Goal: Information Seeking & Learning: Compare options

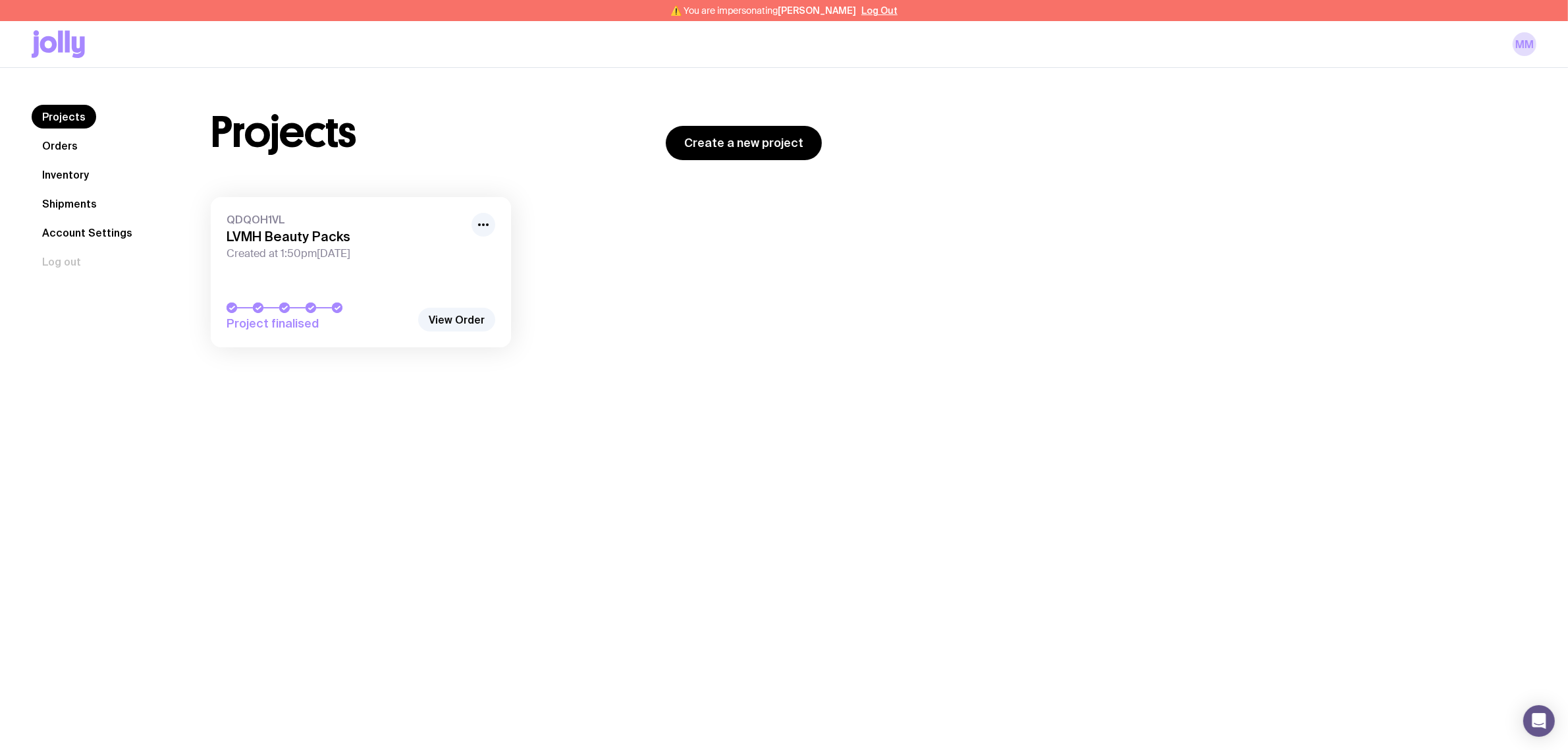
click at [53, 172] on link "Inventory" at bounding box center [65, 175] width 68 height 24
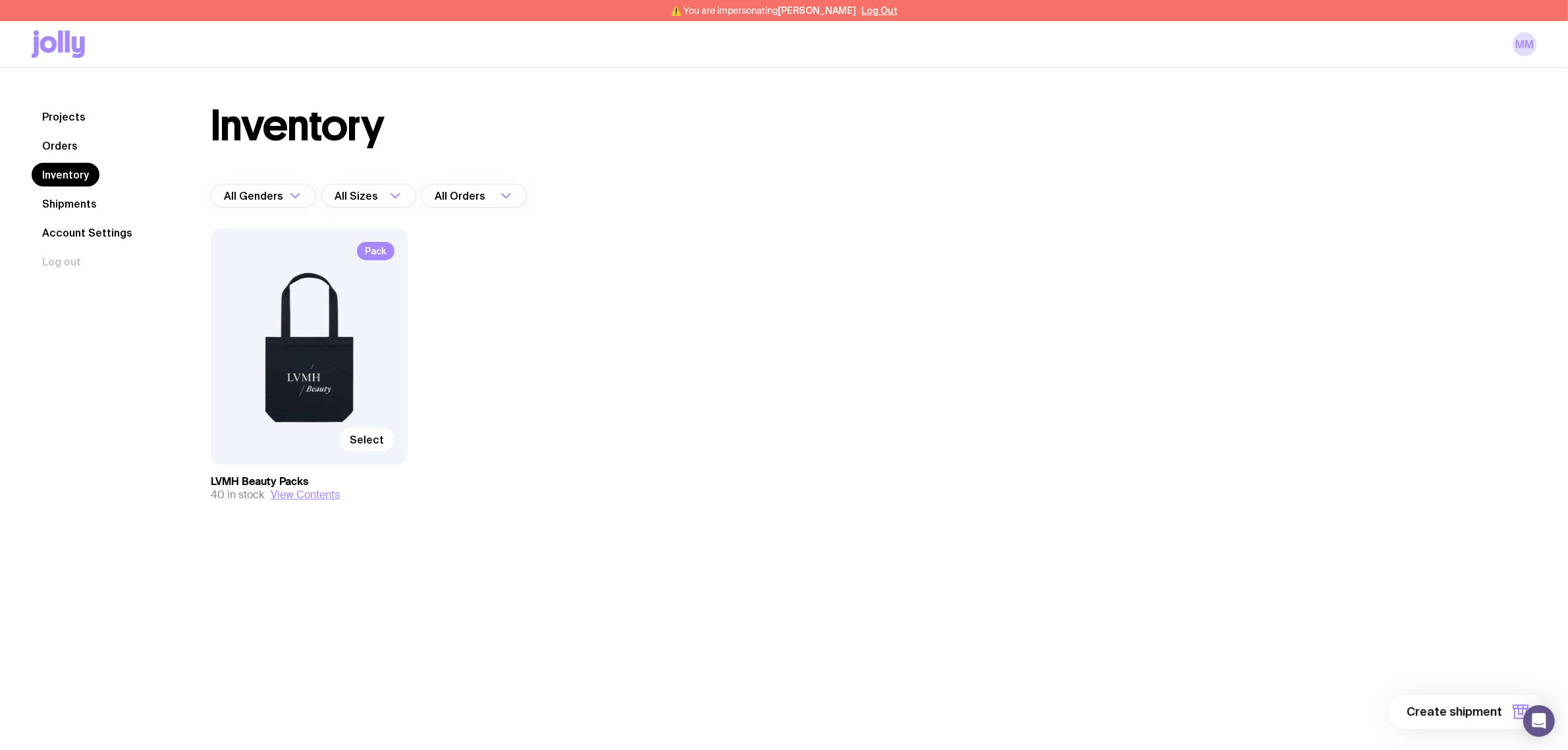
click at [91, 204] on link "Shipments" at bounding box center [69, 204] width 75 height 24
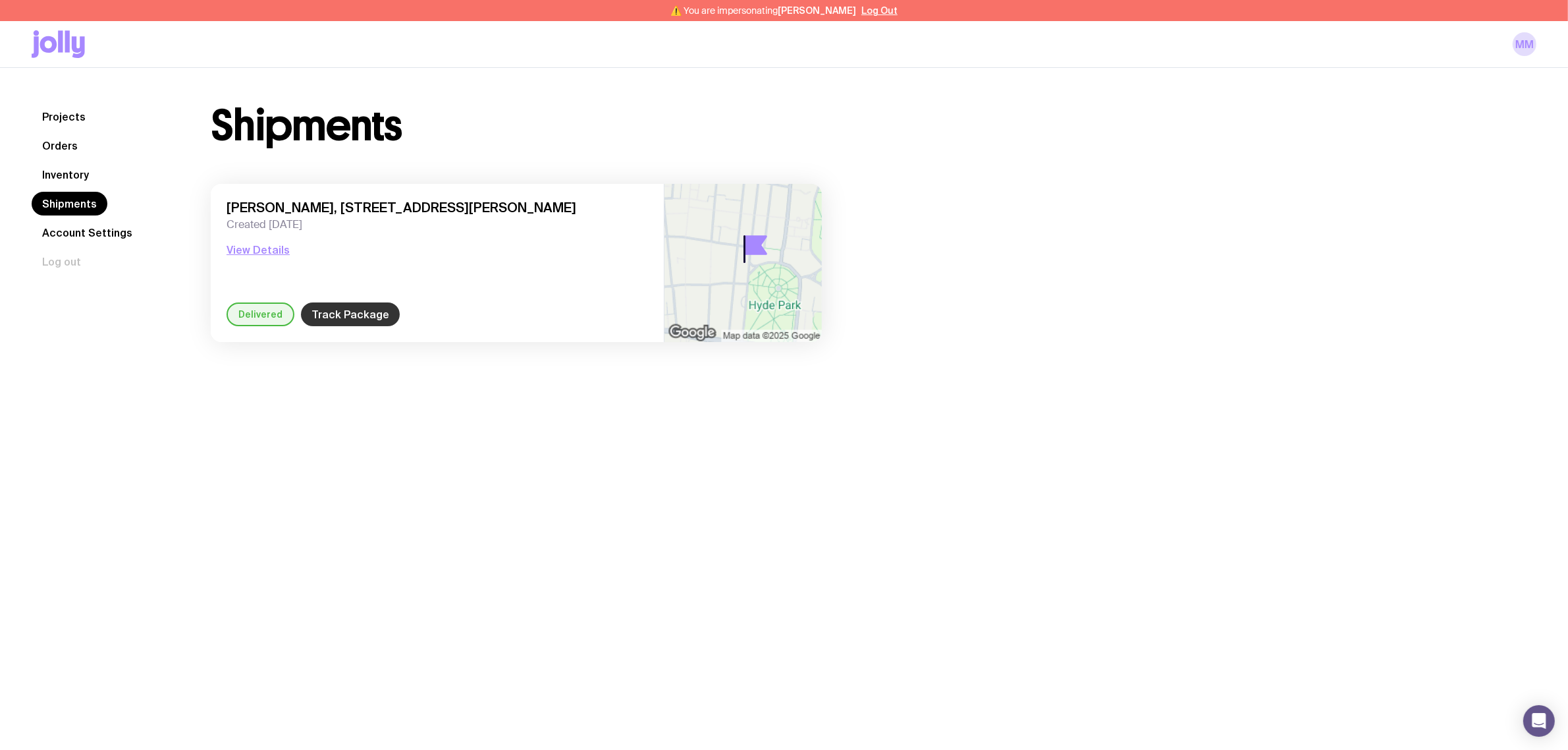
click at [348, 311] on link "Track Package" at bounding box center [350, 314] width 98 height 24
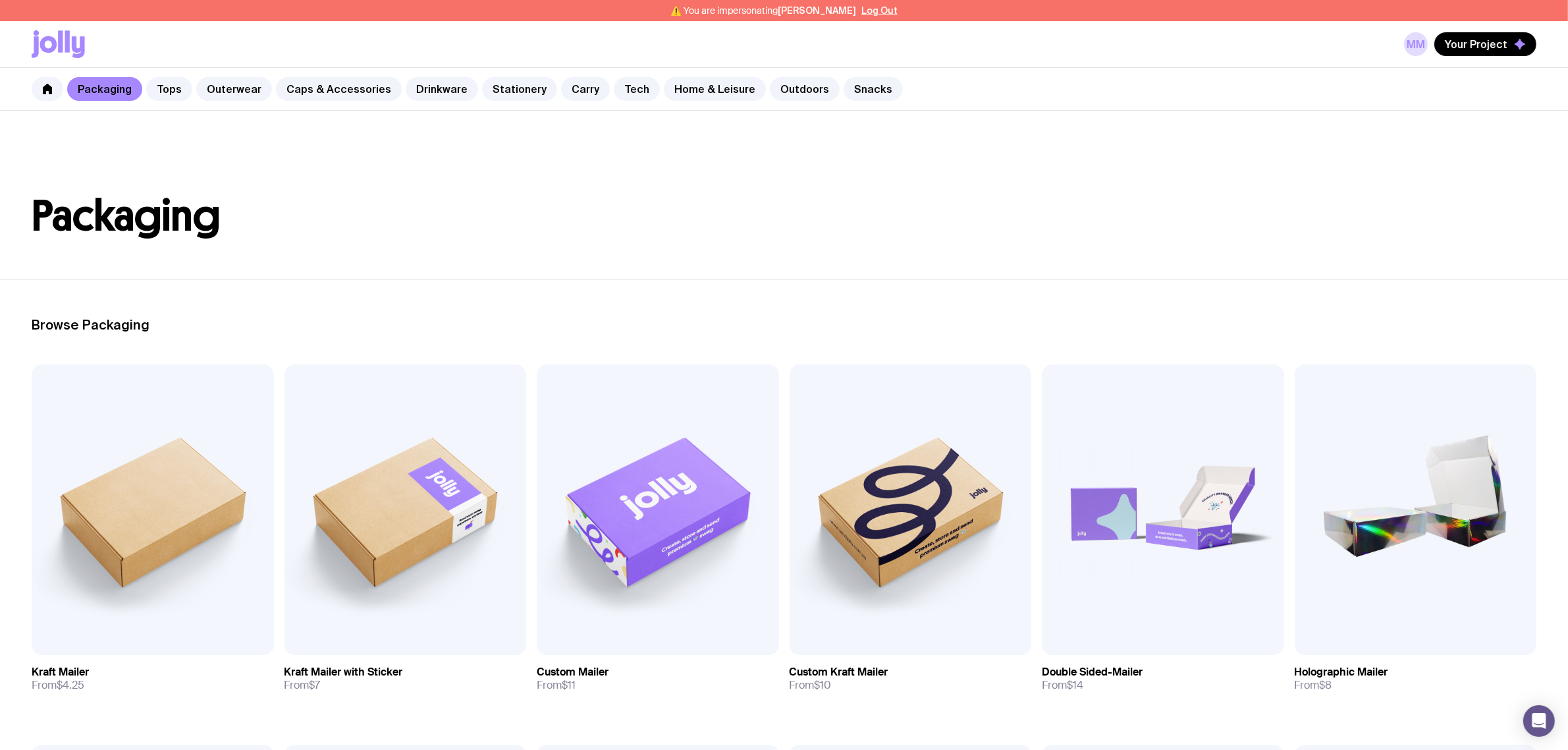
click at [436, 97] on link "Drinkware" at bounding box center [441, 89] width 72 height 24
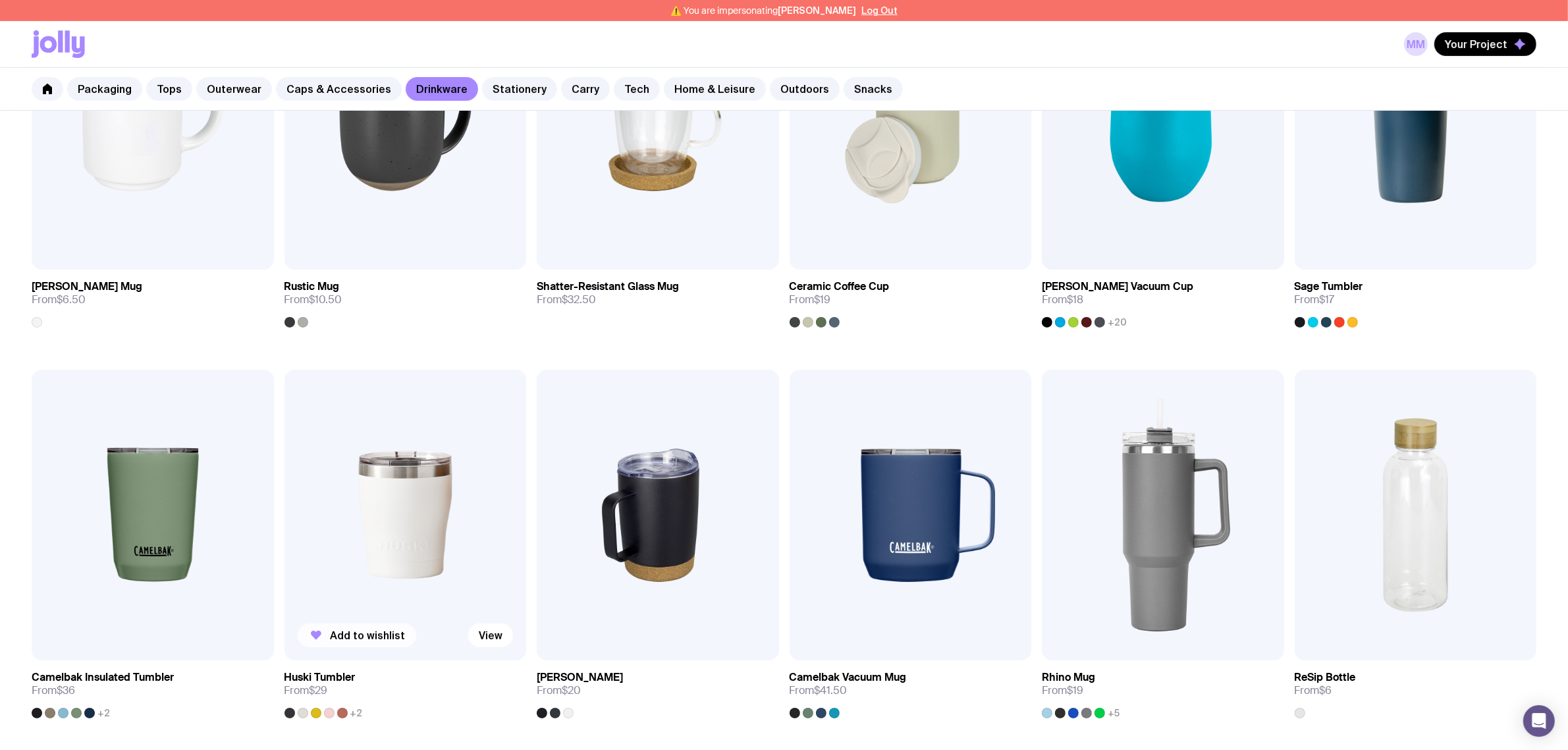
scroll to position [494, 0]
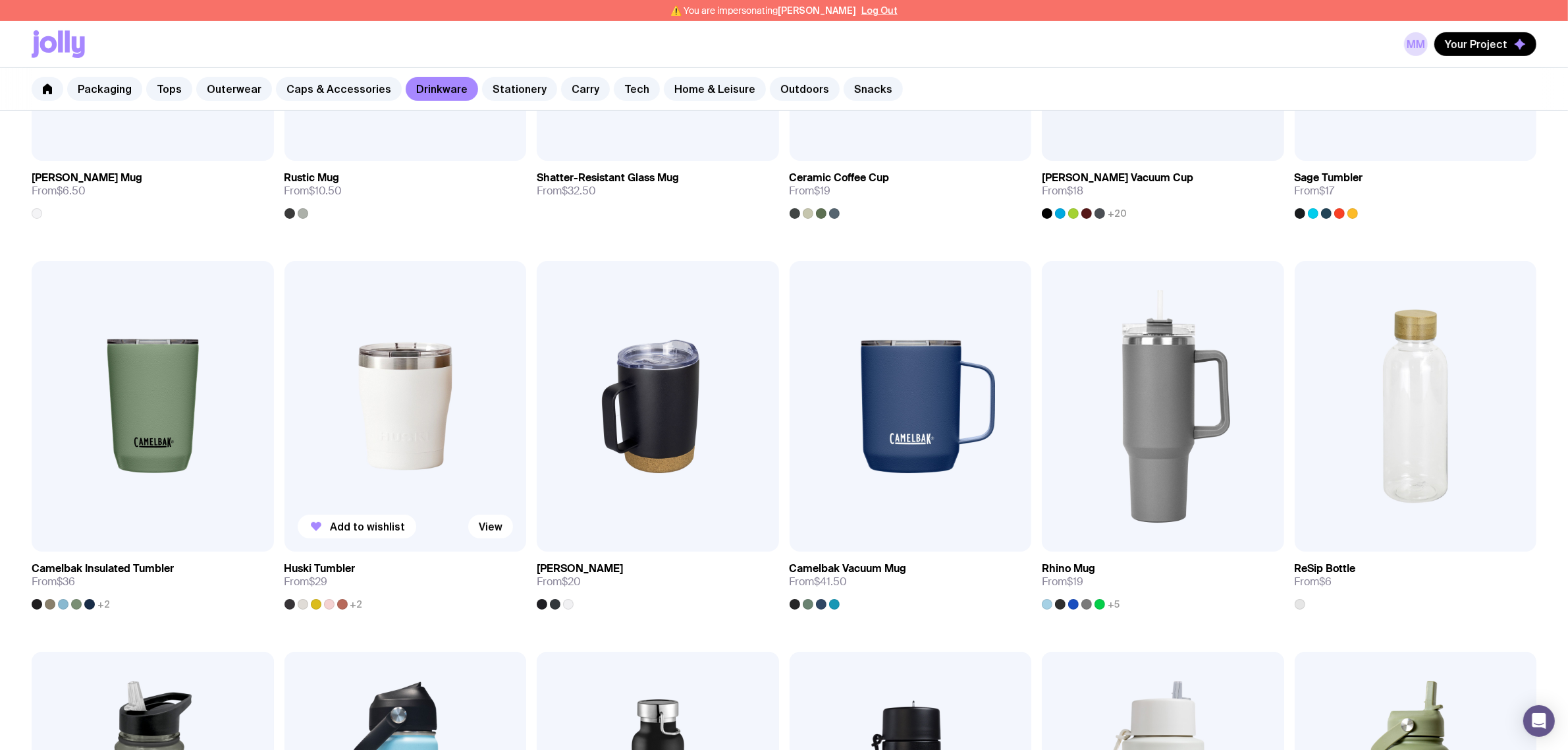
click at [400, 428] on img at bounding box center [405, 406] width 243 height 290
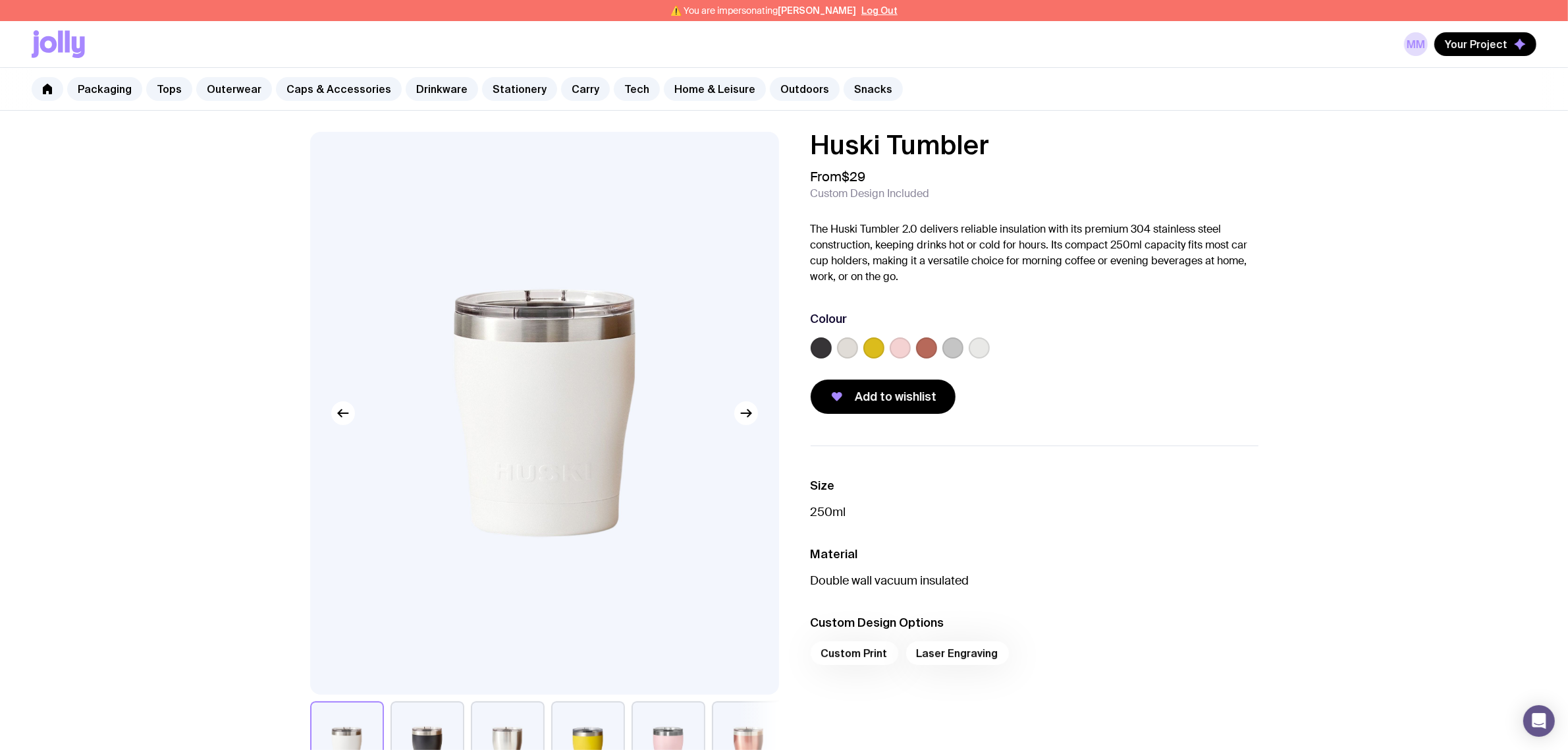
click at [957, 340] on label at bounding box center [952, 348] width 21 height 21
click at [0, 0] on input "radio" at bounding box center [0, 0] width 0 height 0
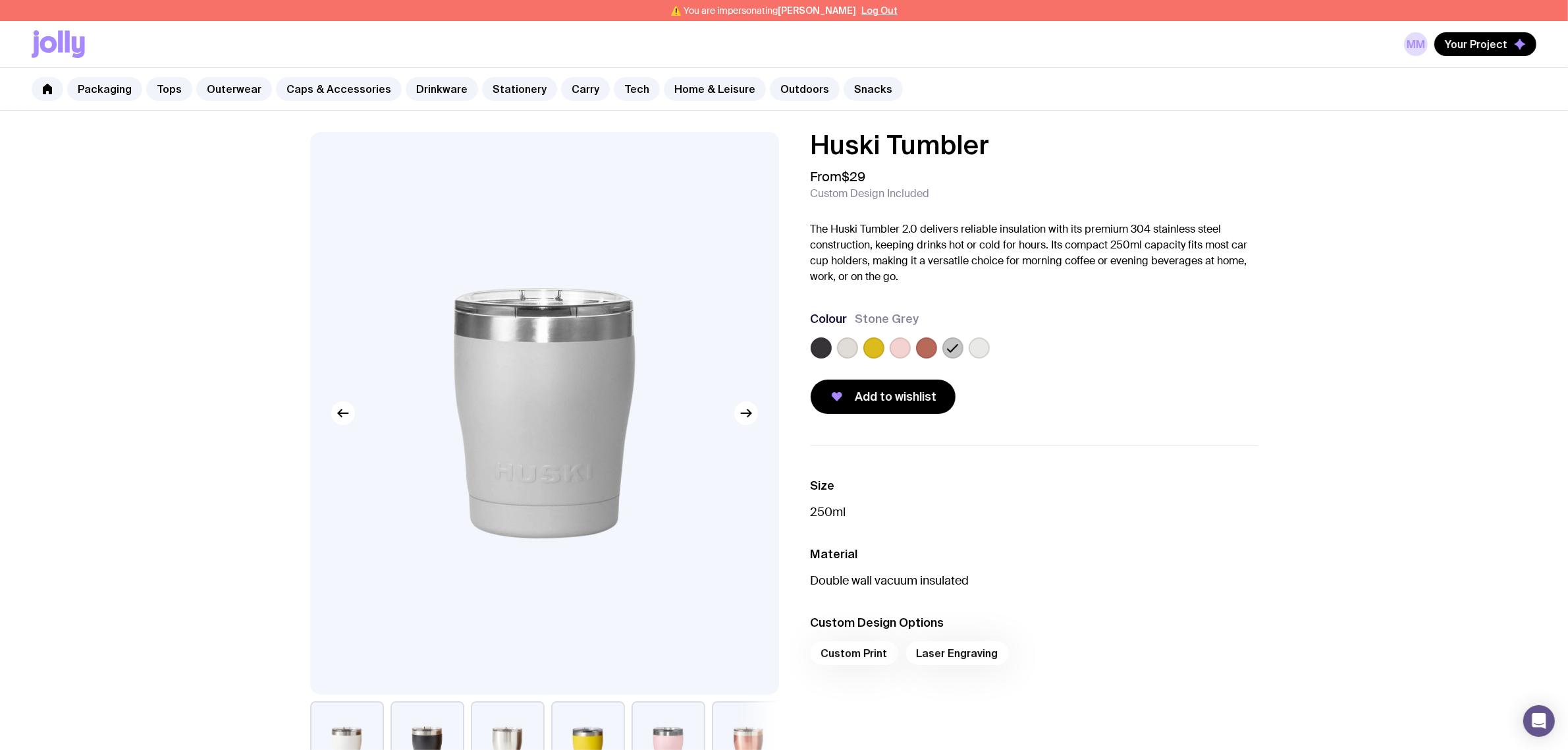
click at [979, 350] on label at bounding box center [979, 348] width 21 height 21
click at [0, 0] on input "radio" at bounding box center [0, 0] width 0 height 0
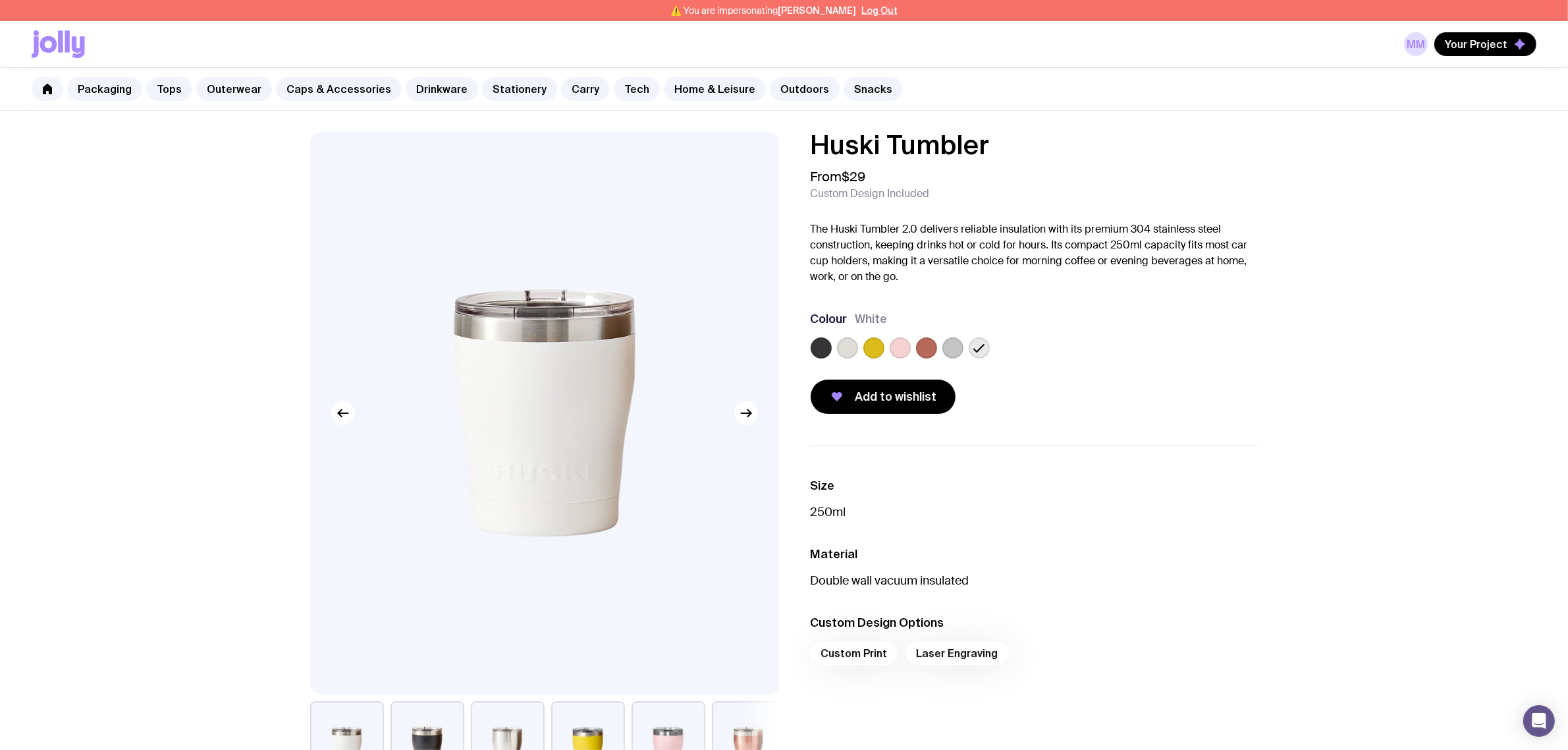
click at [854, 346] on label at bounding box center [847, 348] width 21 height 21
click at [0, 0] on input "radio" at bounding box center [0, 0] width 0 height 0
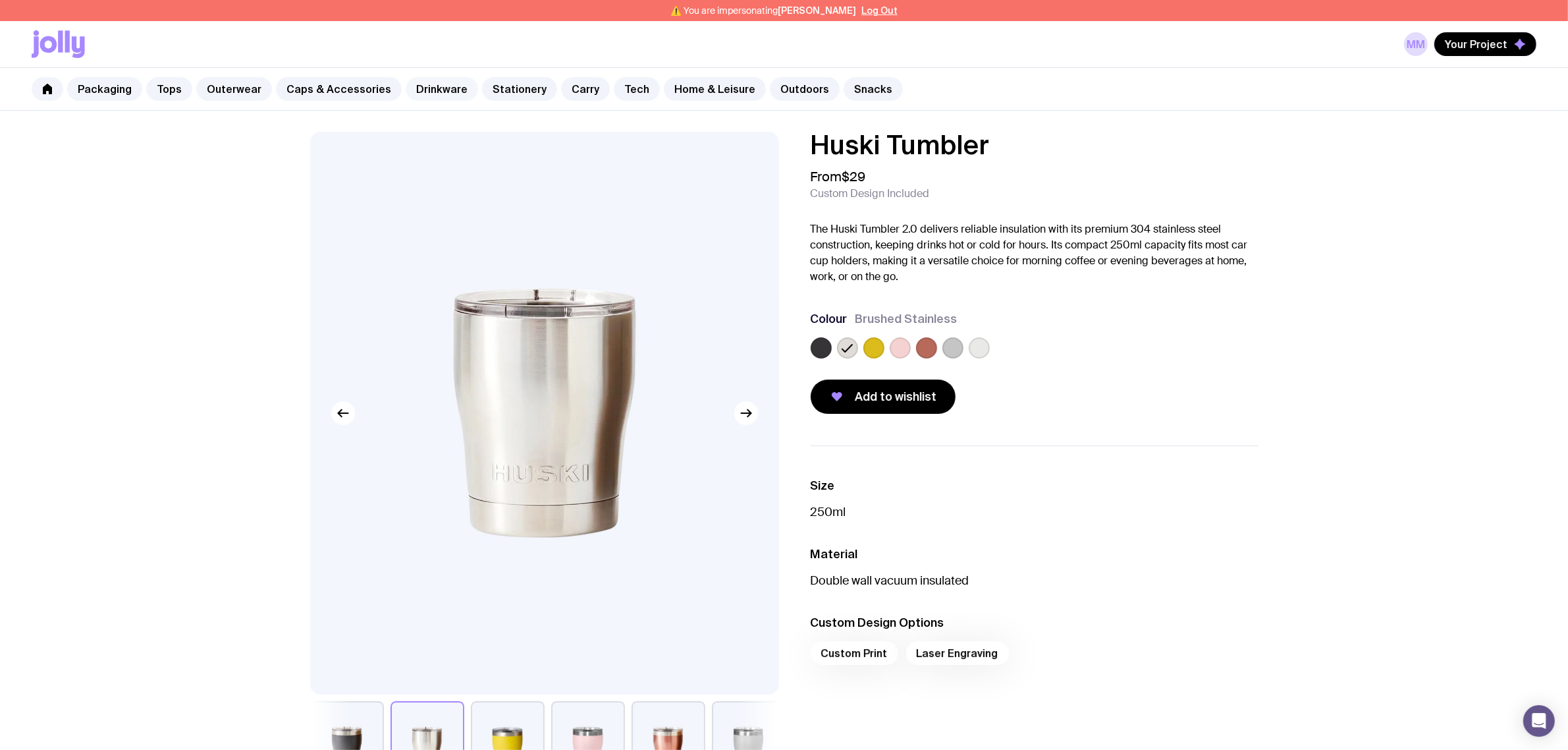
click at [432, 87] on link "Drinkware" at bounding box center [441, 89] width 72 height 24
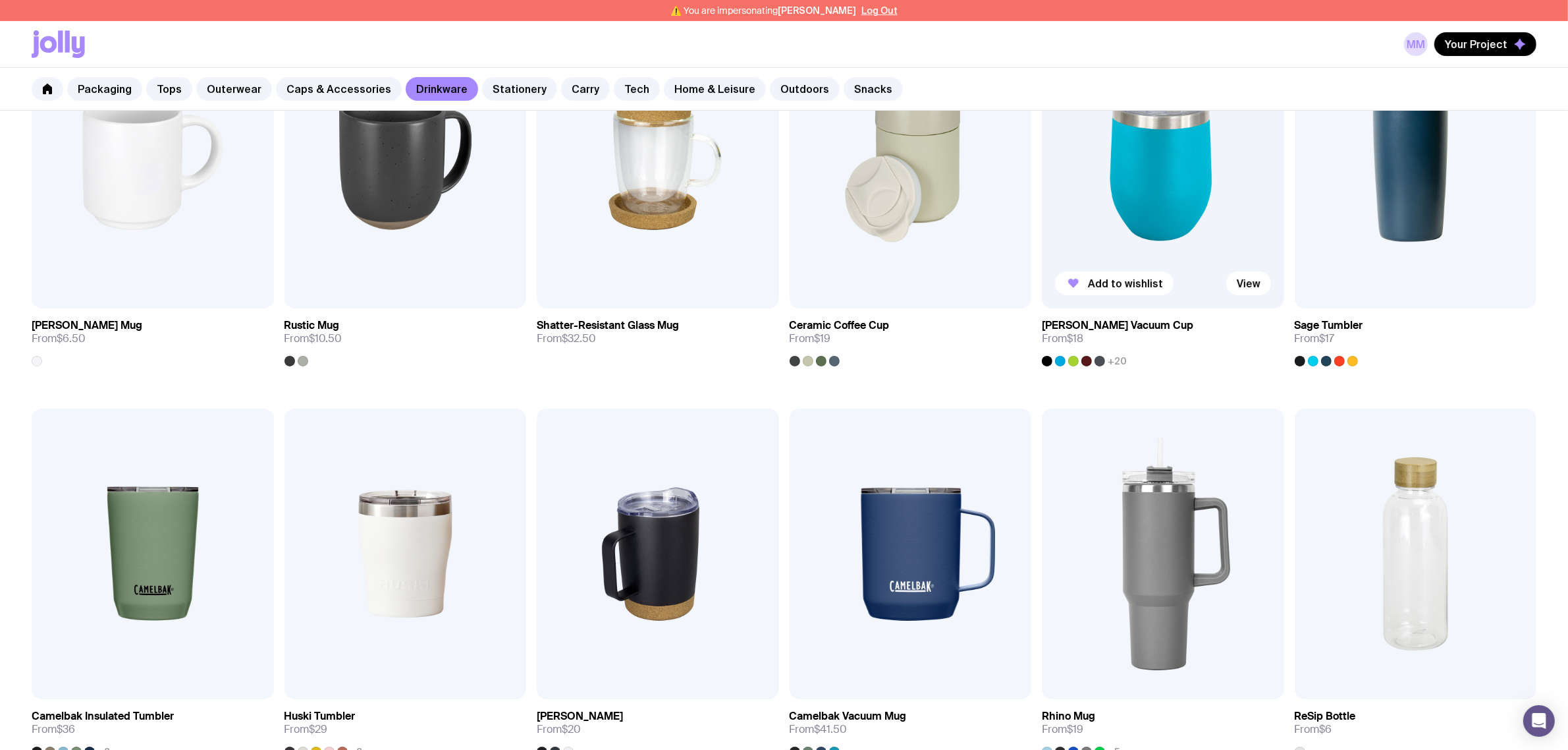
scroll to position [247, 0]
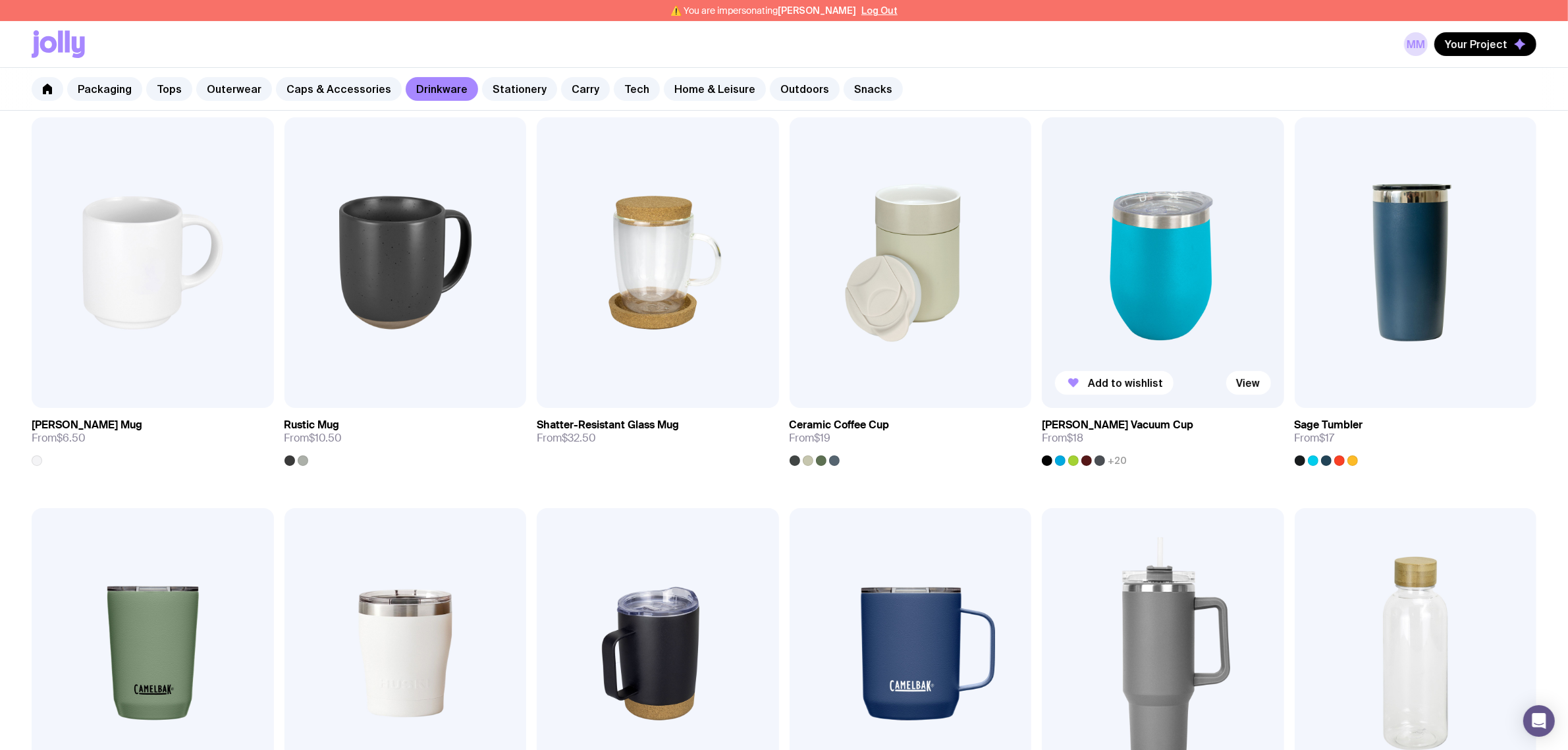
click at [1153, 249] on img at bounding box center [1163, 262] width 243 height 290
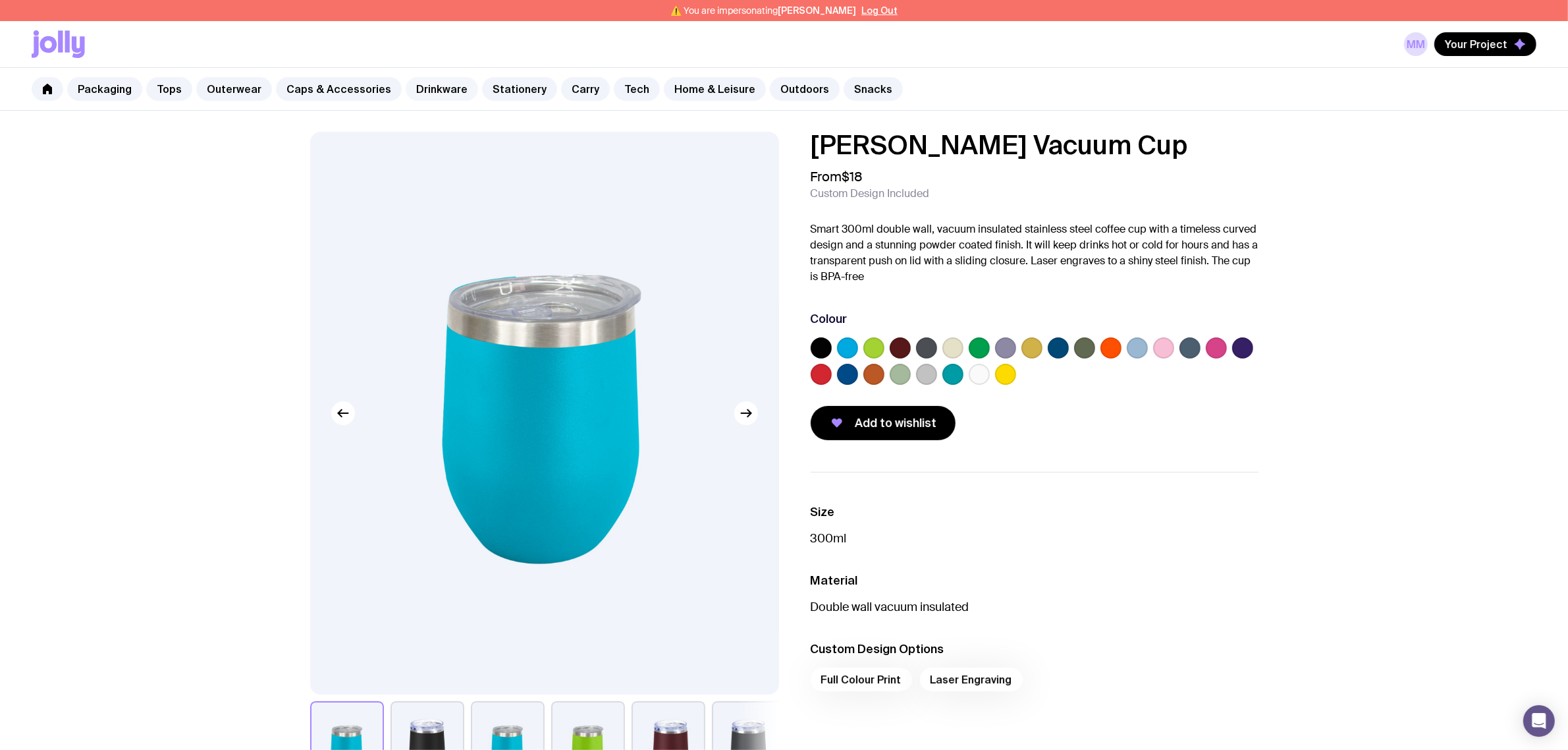
click at [428, 92] on link "Drinkware" at bounding box center [441, 89] width 72 height 24
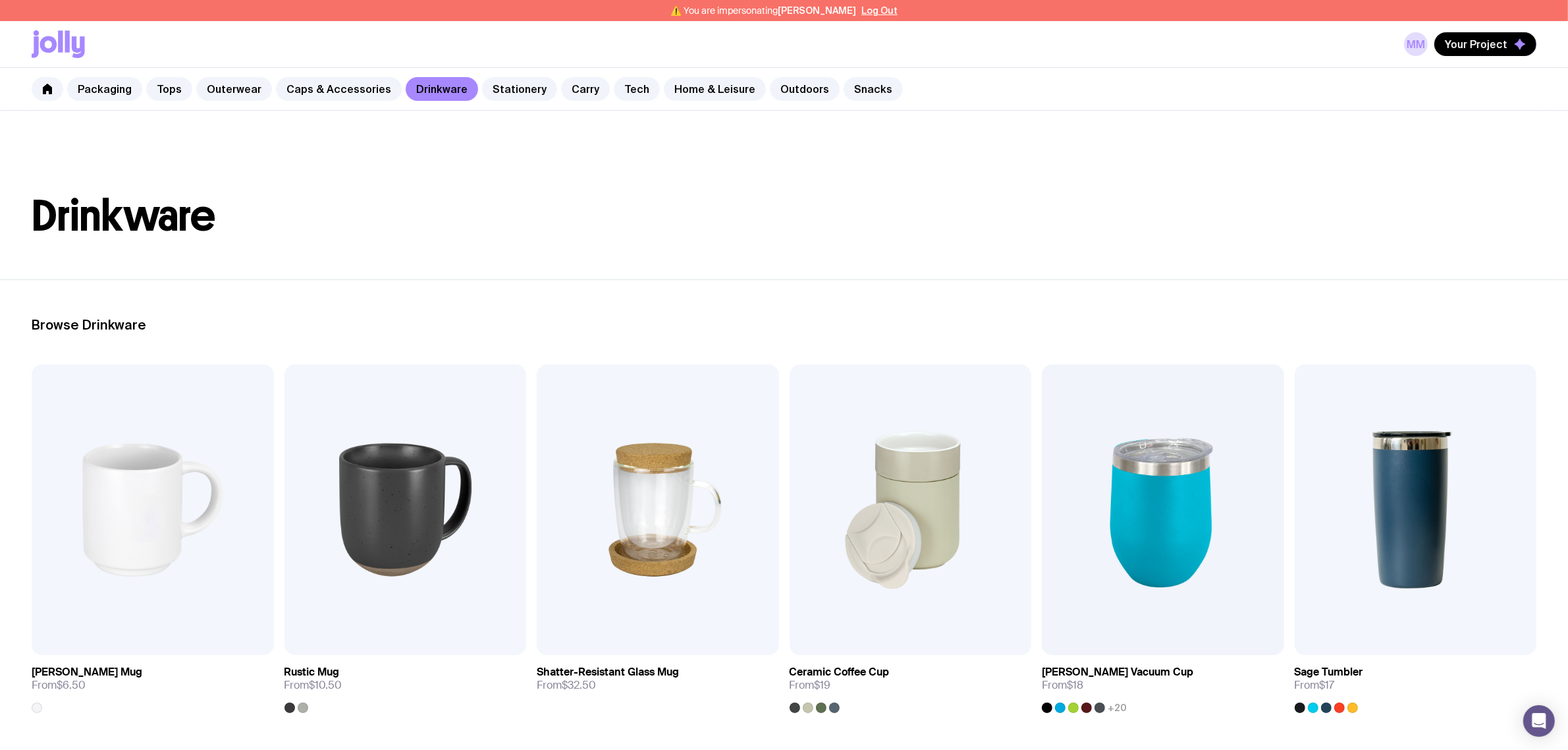
click at [874, 8] on button "Log Out" at bounding box center [879, 10] width 36 height 10
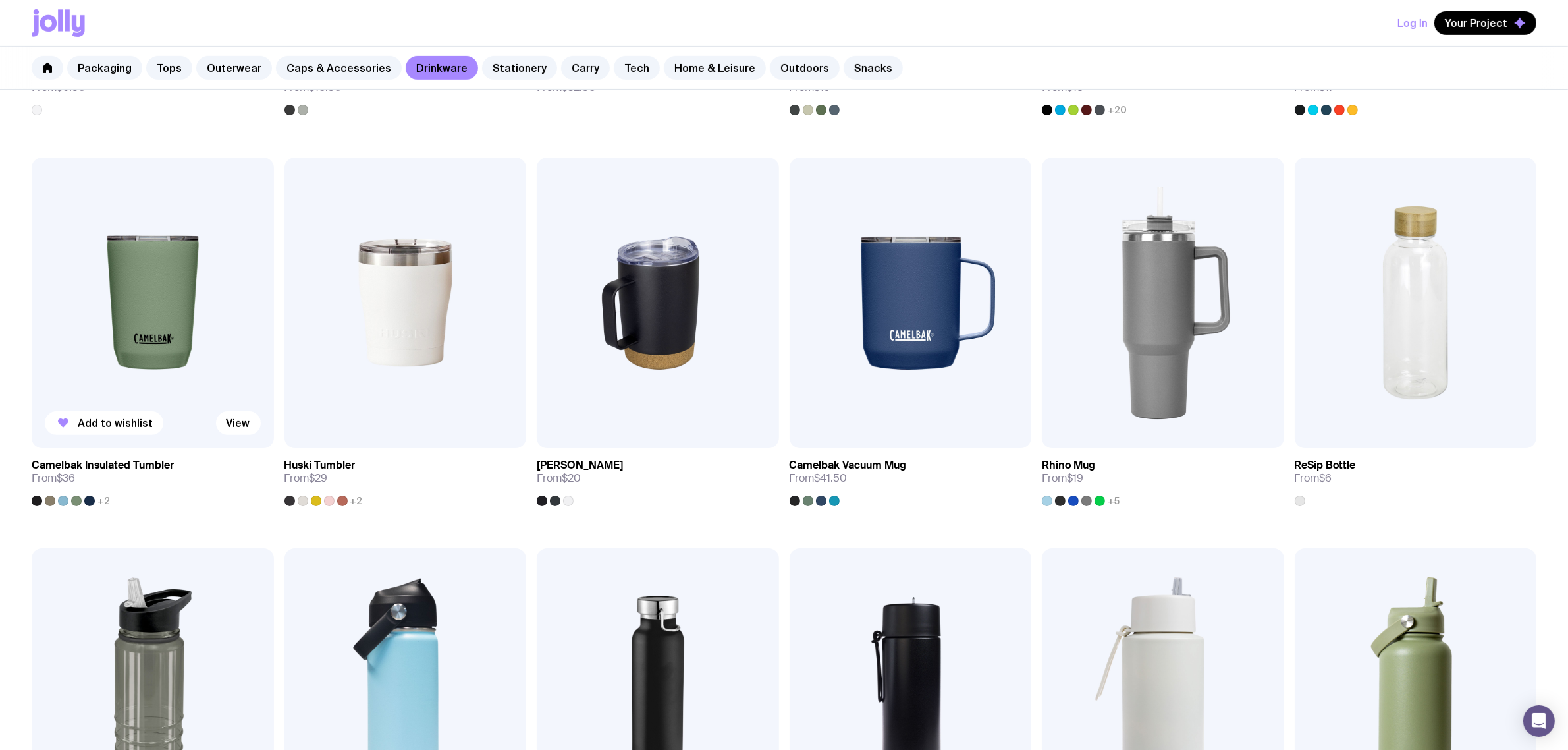
click at [156, 274] on img at bounding box center [153, 303] width 243 height 290
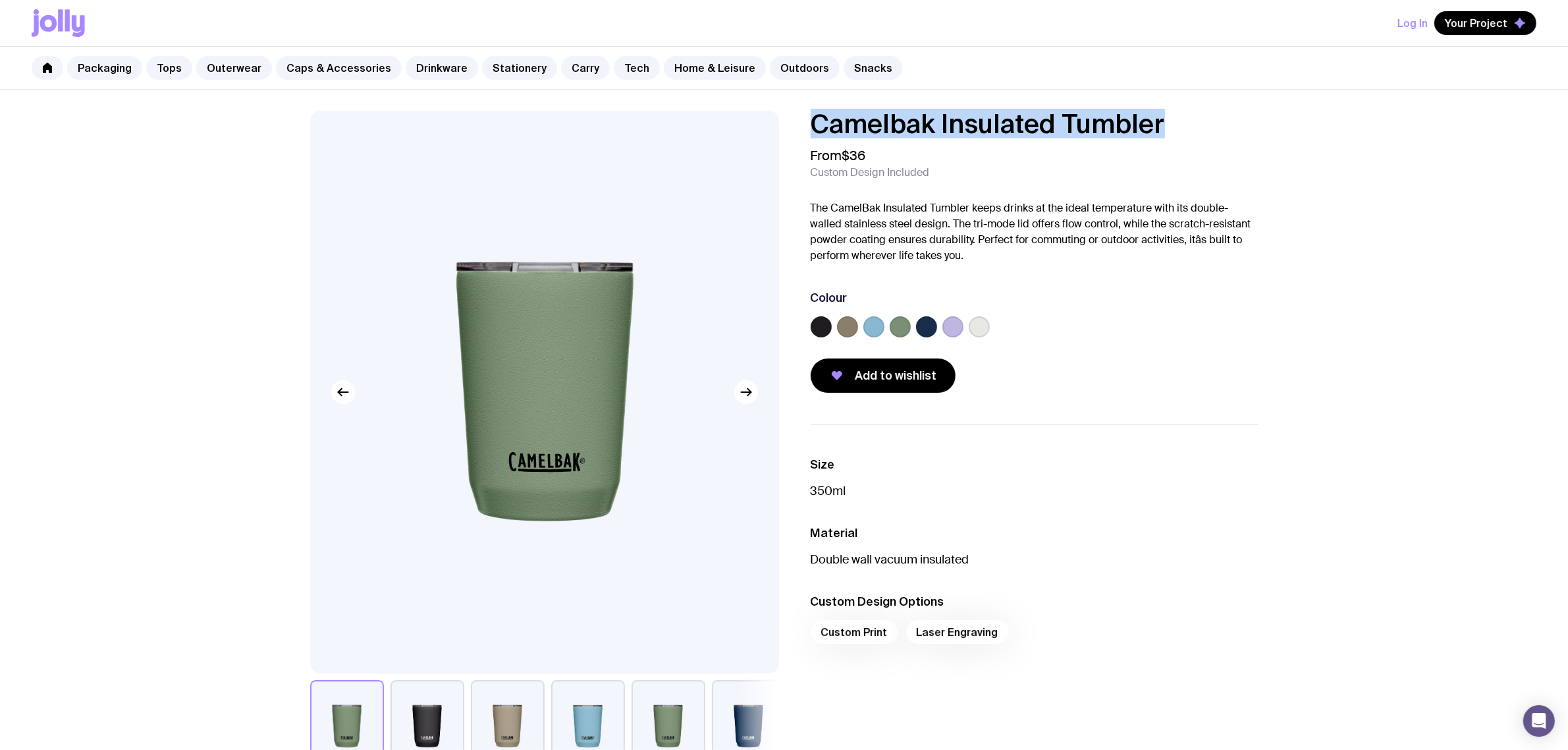
drag, startPoint x: 1014, startPoint y: 122, endPoint x: 817, endPoint y: 126, distance: 197.0
click at [817, 126] on h1 "Camelbak Insulated Tumbler" at bounding box center [1035, 123] width 448 height 26
copy h1 "Camelbak Insulated Tumbler"
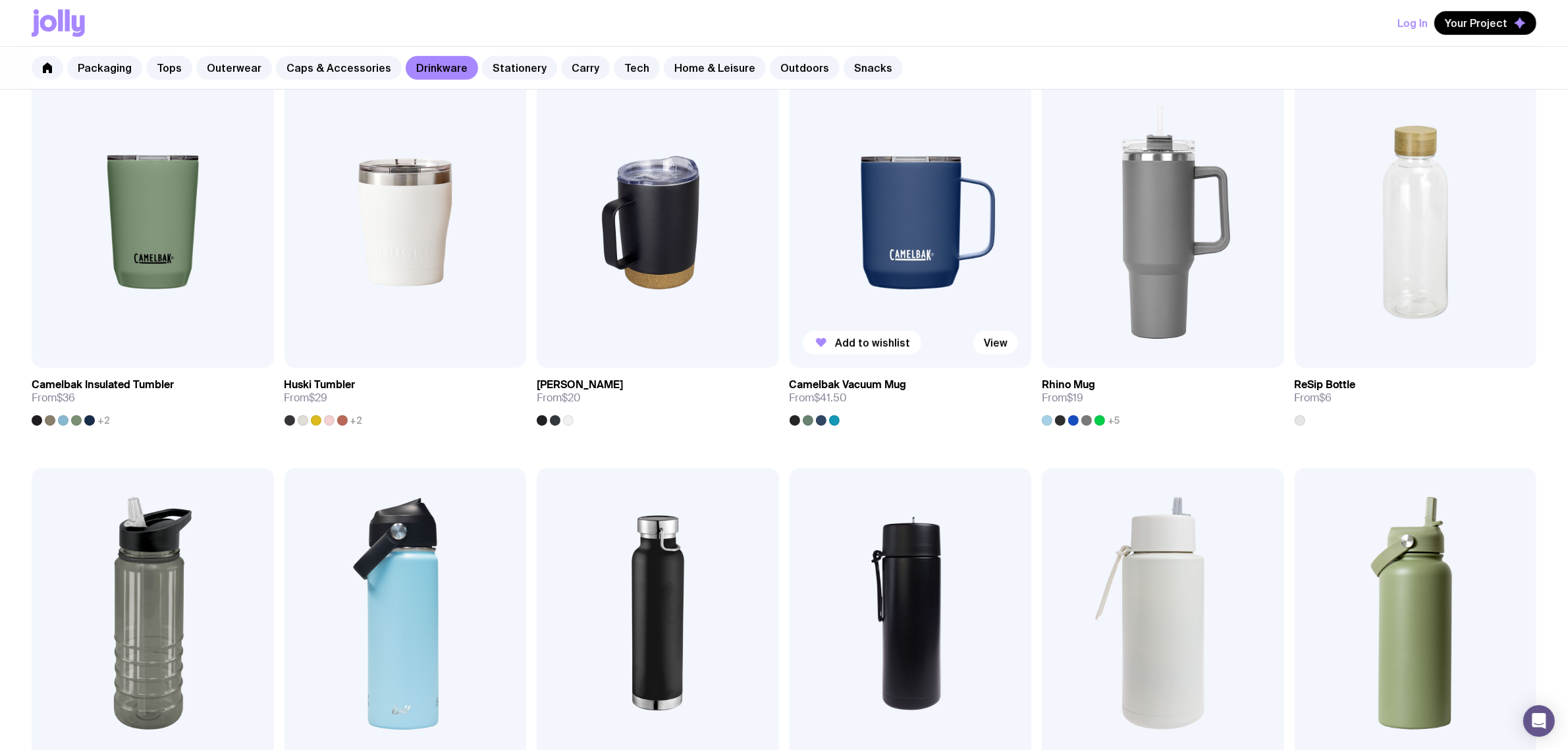
scroll to position [576, 0]
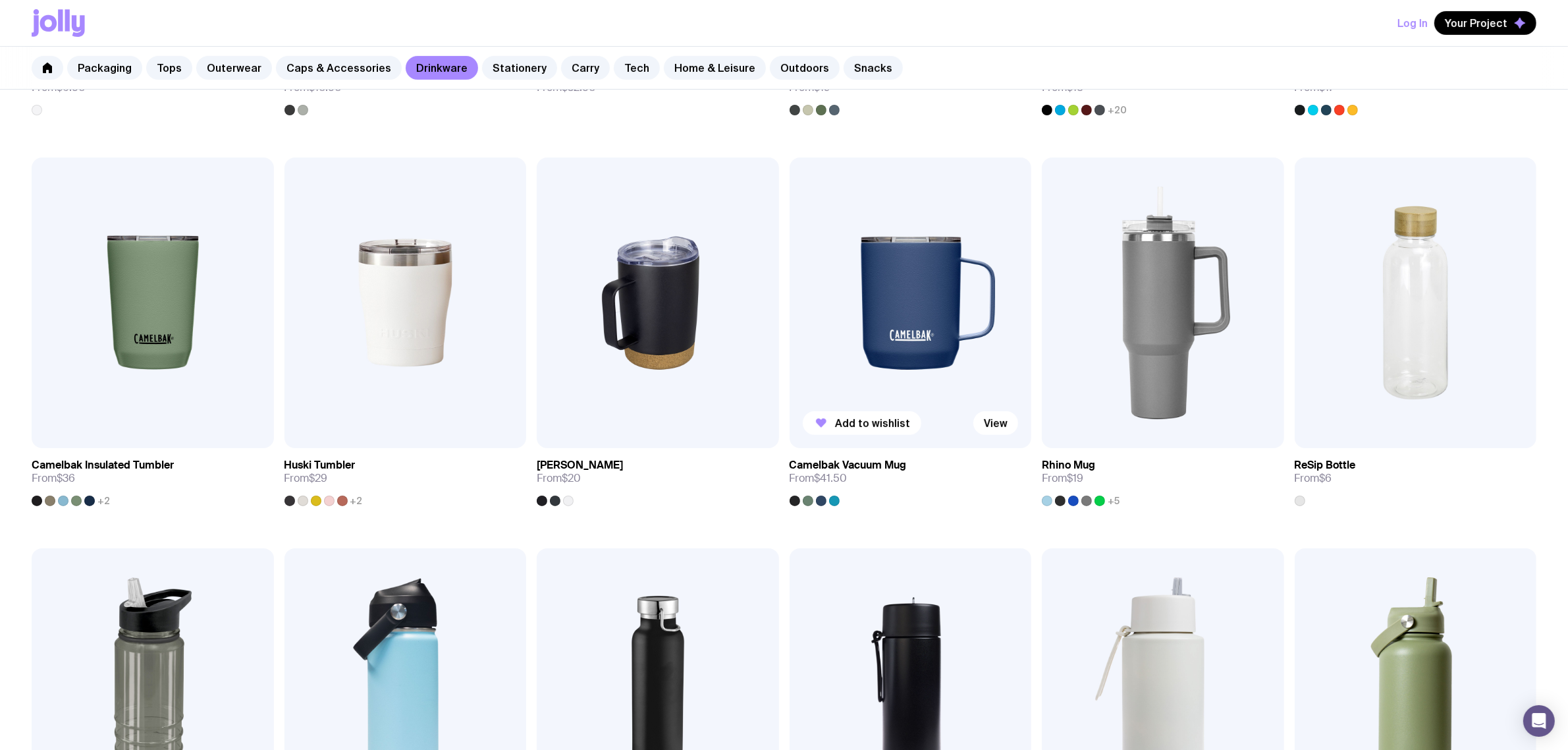
click at [927, 277] on img at bounding box center [911, 303] width 243 height 290
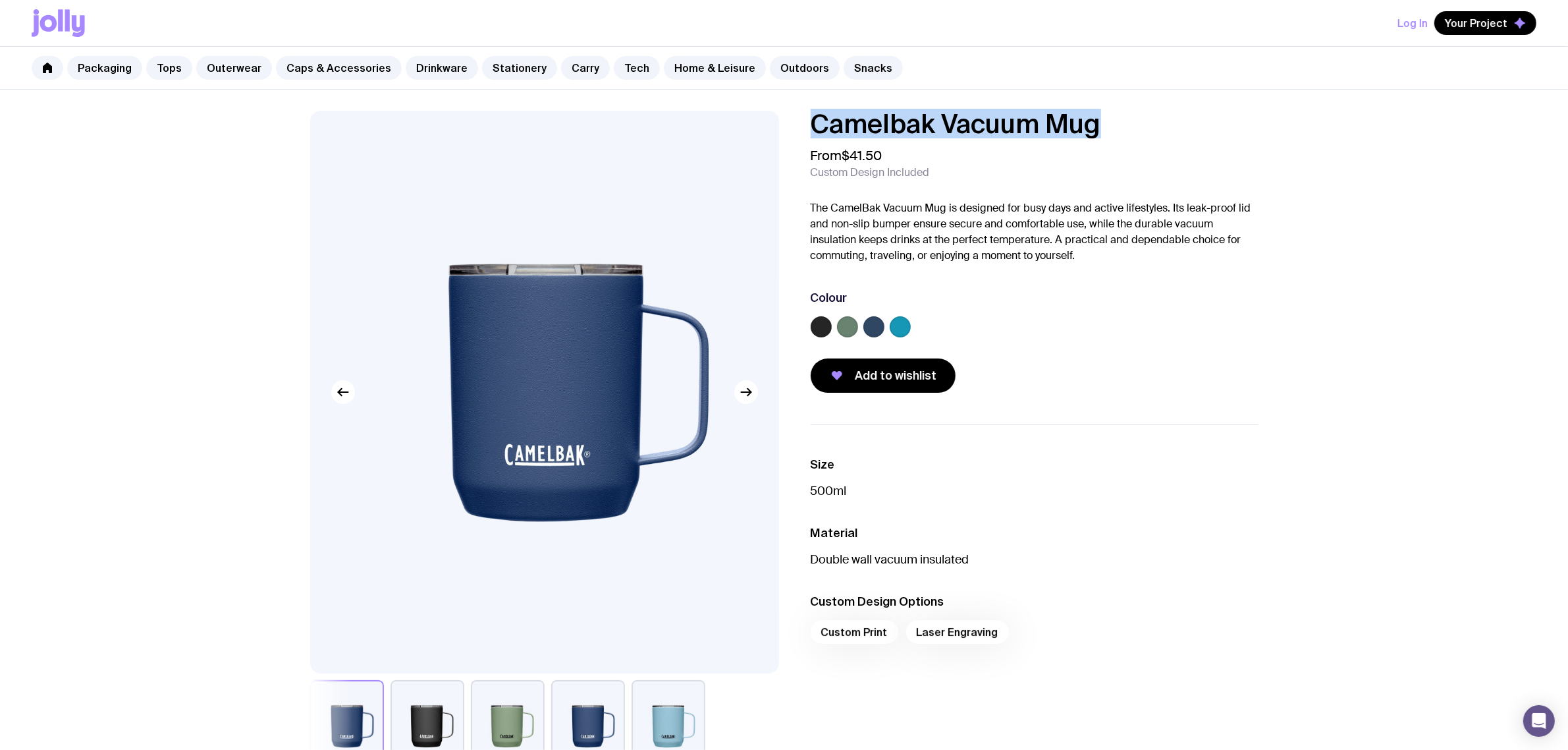
drag, startPoint x: 979, startPoint y: 124, endPoint x: 745, endPoint y: 130, distance: 234.1
click at [745, 130] on div "Camelbak Vacuum Mug From $41.50 Custom Design Included The CamelBak Vacuum Mug …" at bounding box center [784, 441] width 1012 height 662
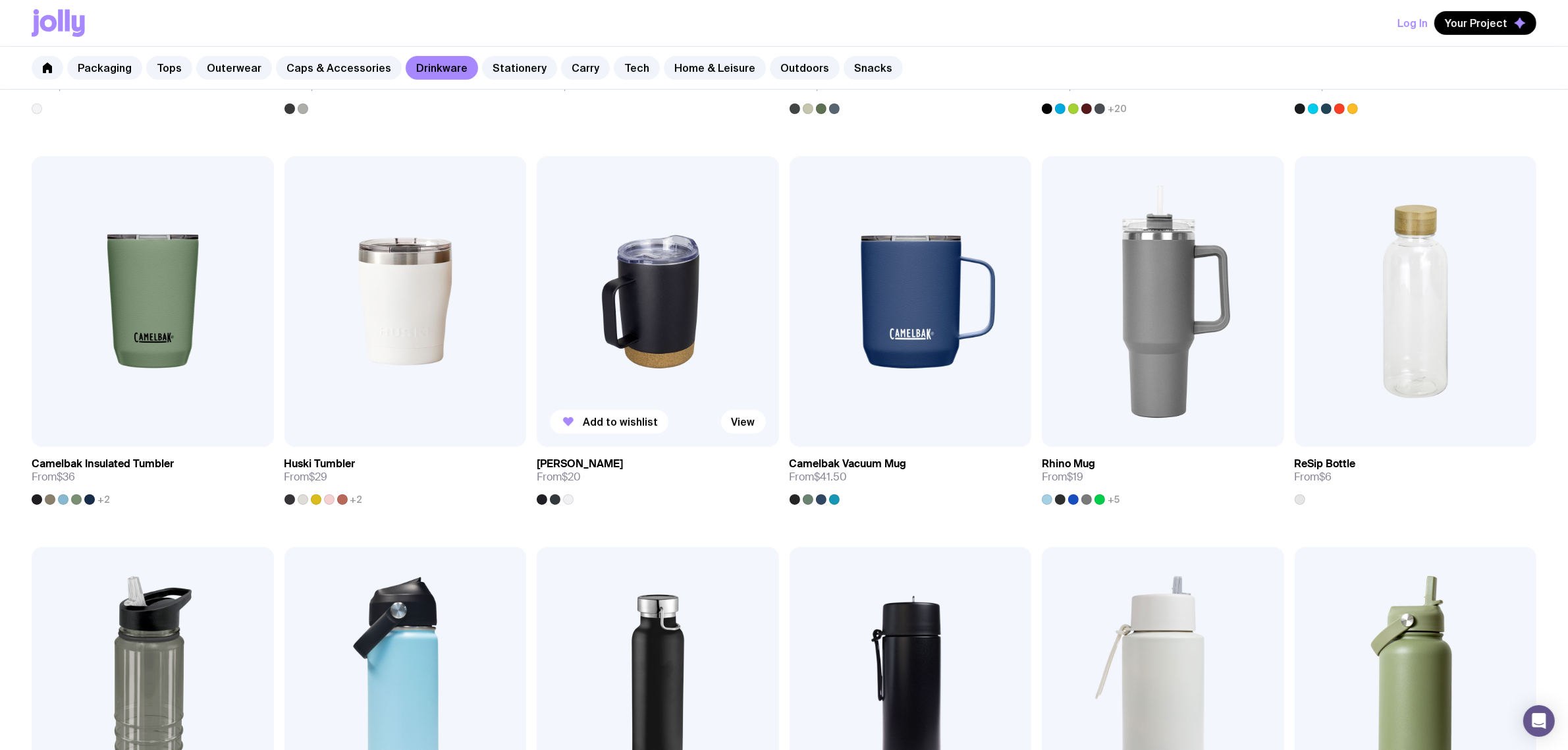
scroll to position [576, 0]
click at [427, 297] on img at bounding box center [405, 303] width 243 height 290
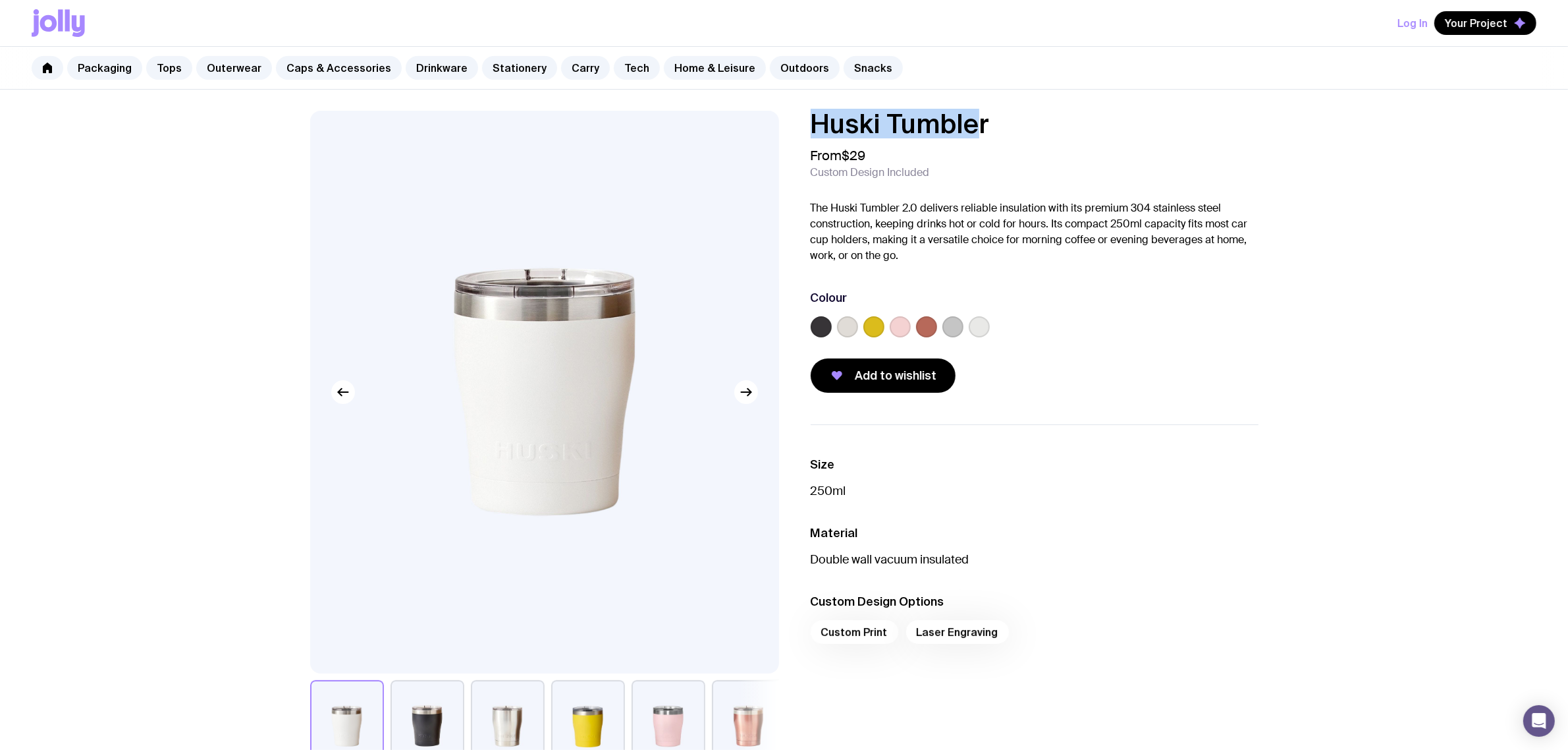
drag, startPoint x: 979, startPoint y: 114, endPoint x: 684, endPoint y: 114, distance: 295.0
click at [679, 114] on div "Huski Tumbler From $29 Custom Design Included The Huski Tumbler 2.0 delivers re…" at bounding box center [784, 441] width 1012 height 662
click at [963, 120] on h1 "Huski Tumbler" at bounding box center [1035, 123] width 448 height 26
drag, startPoint x: 1018, startPoint y: 123, endPoint x: 709, endPoint y: 124, distance: 309.0
click at [709, 123] on div "Huski Tumbler From $29 Custom Design Included The Huski Tumbler 2.0 delivers re…" at bounding box center [784, 441] width 1012 height 662
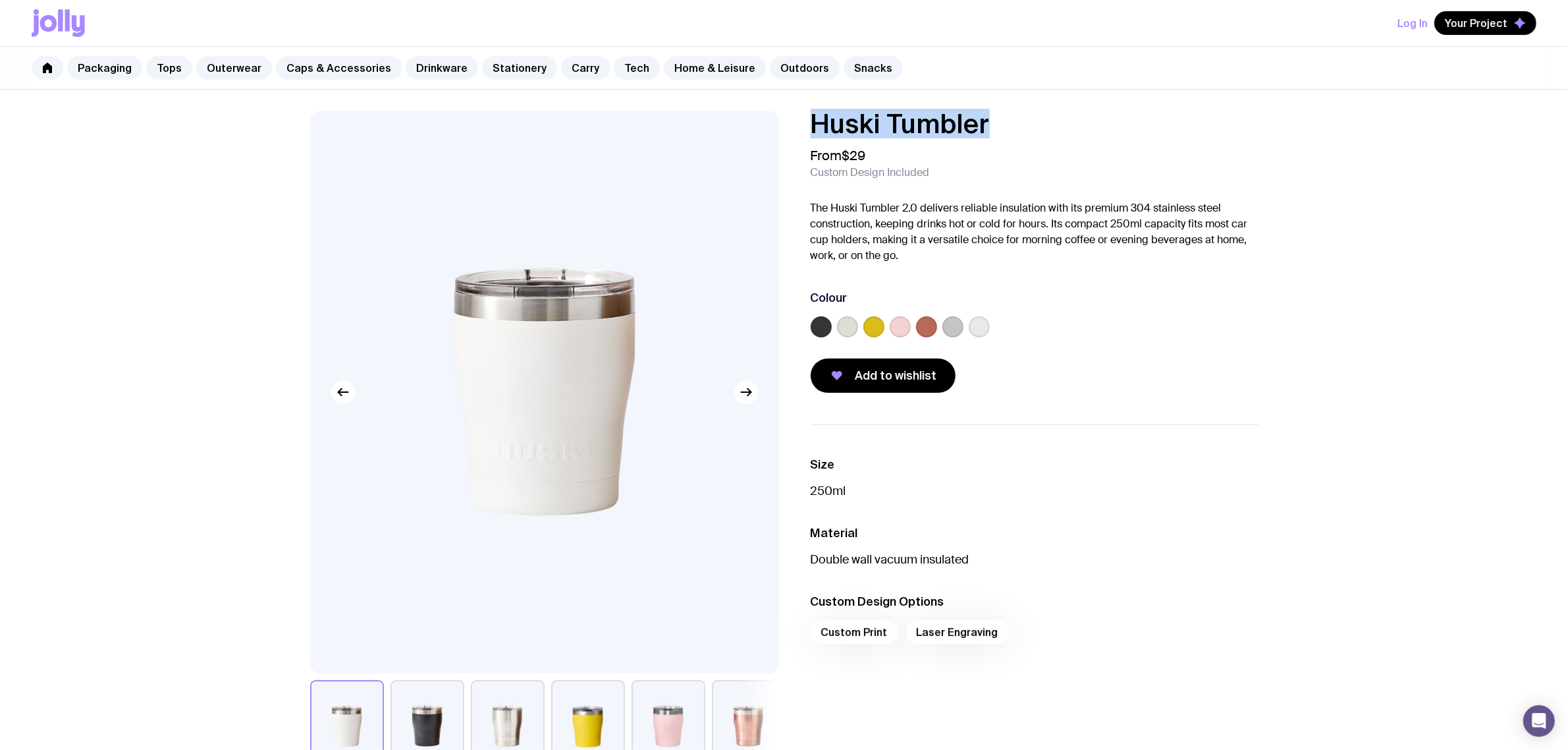
copy h1 "Huski Tumbler"
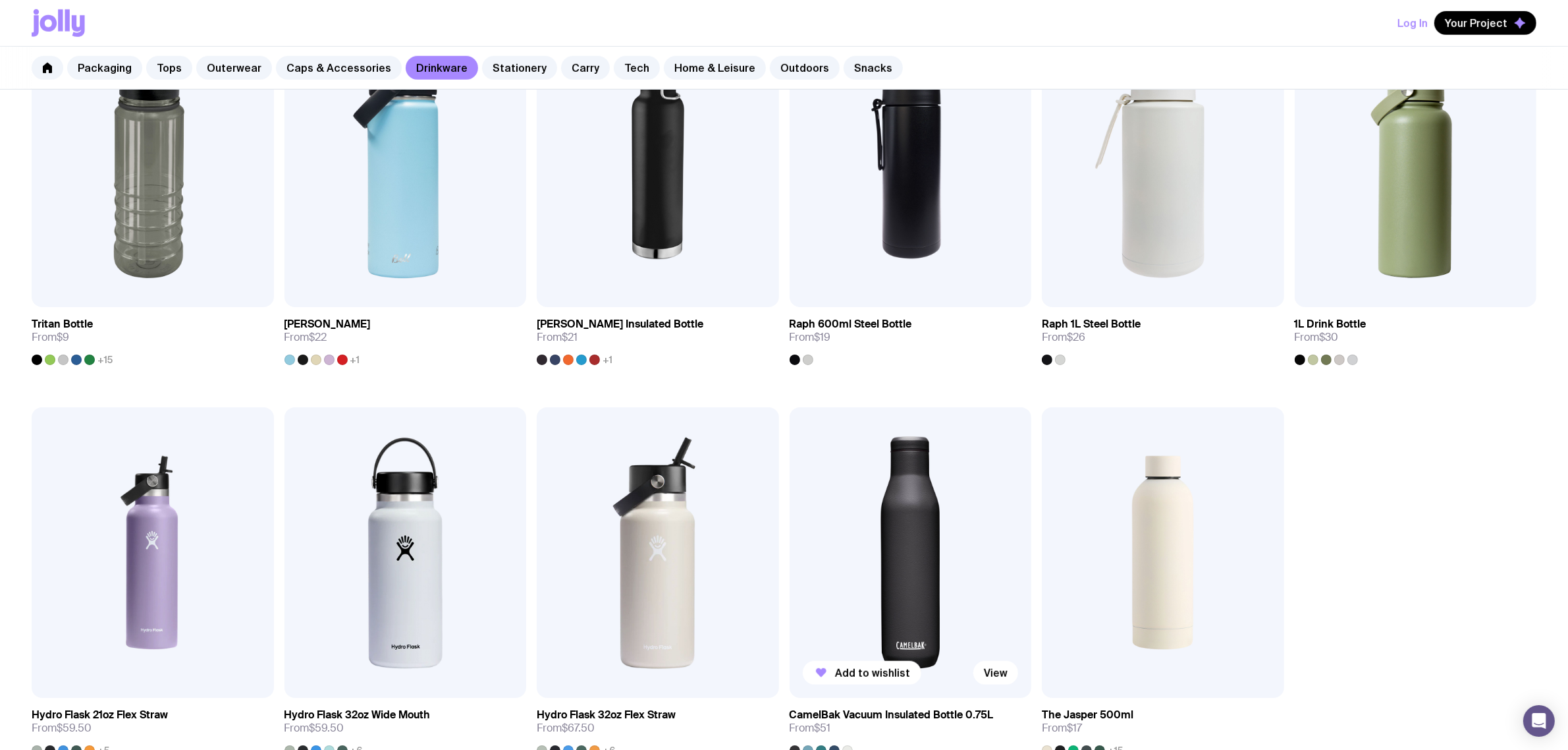
scroll to position [1153, 0]
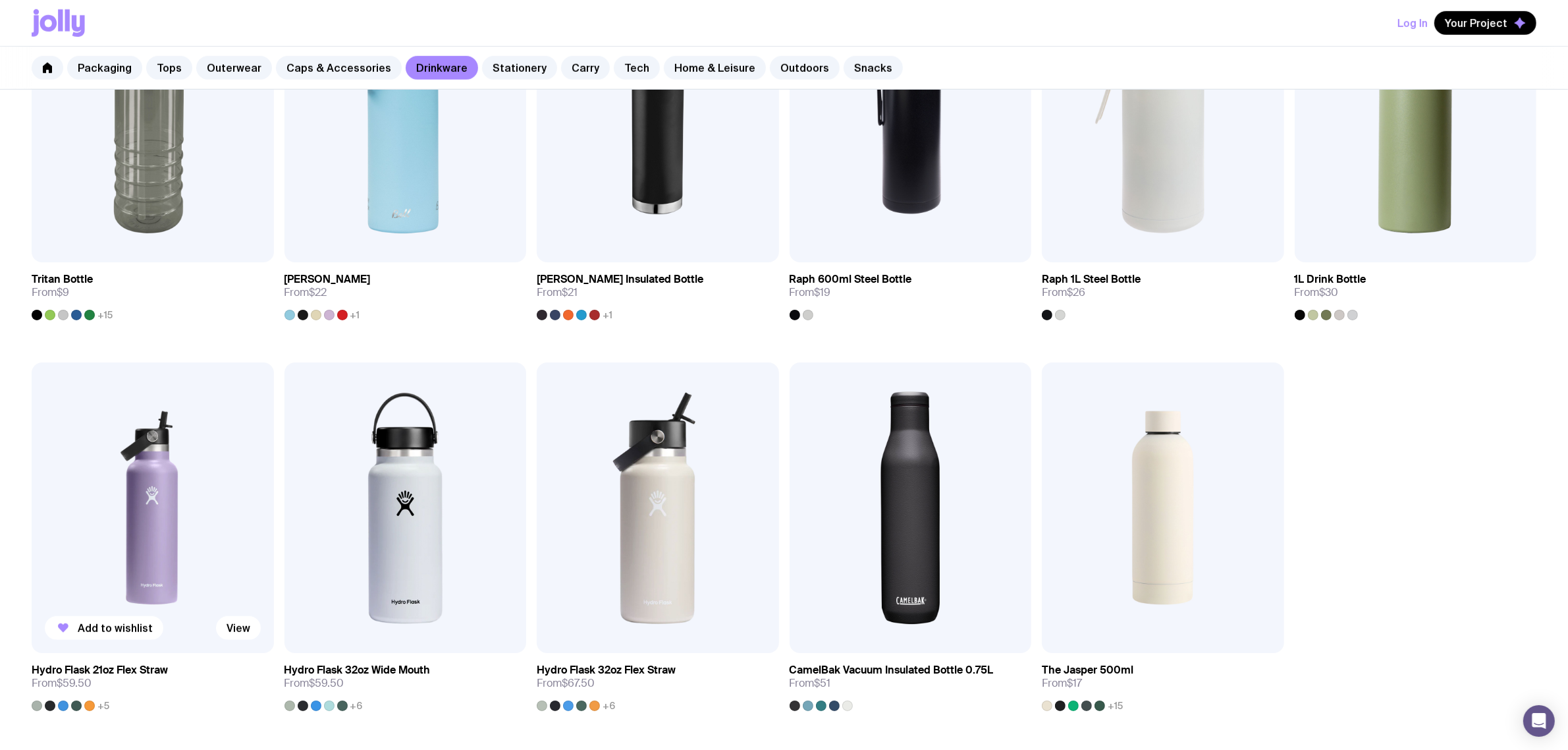
click at [148, 500] on img at bounding box center [153, 507] width 243 height 290
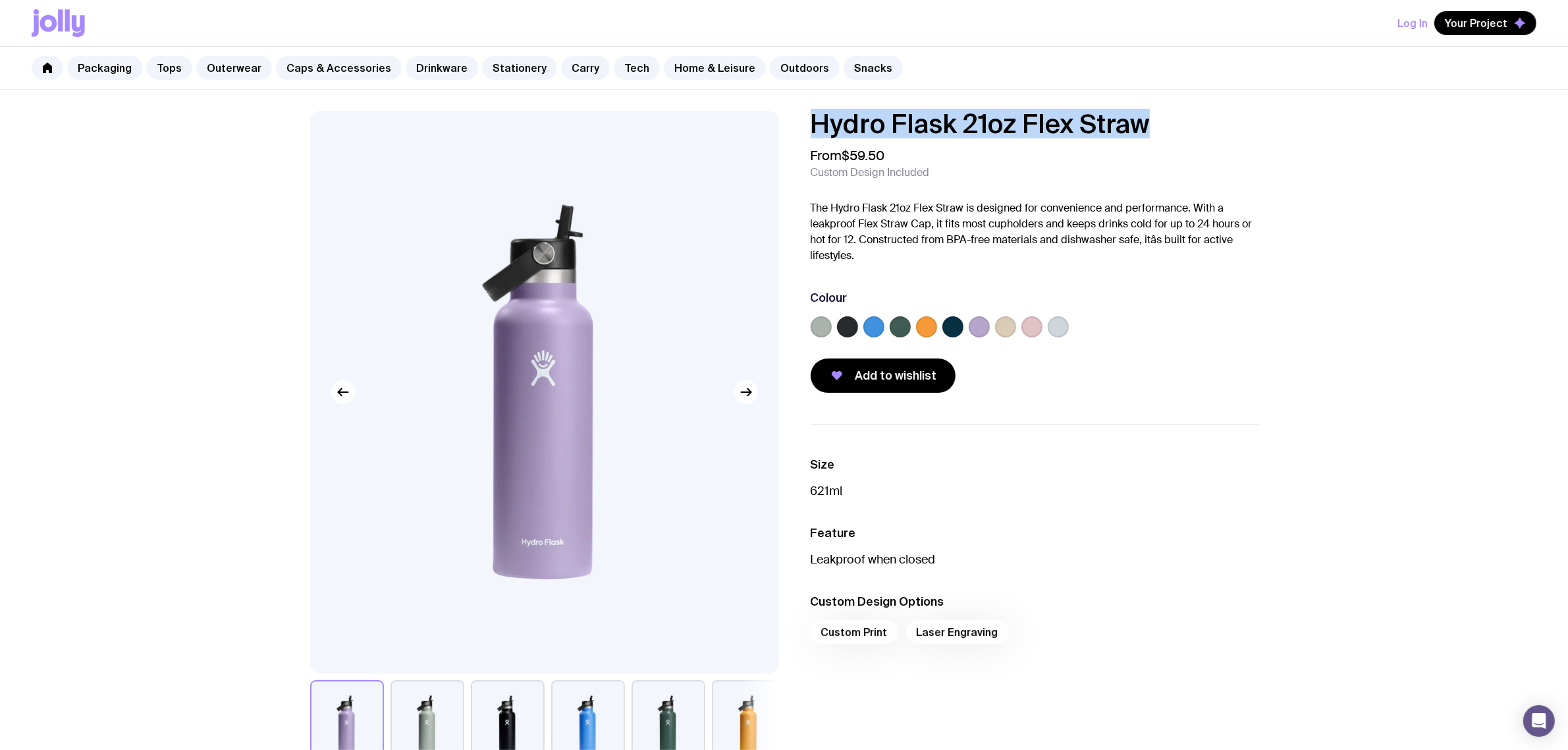
drag, startPoint x: 909, startPoint y: 117, endPoint x: 762, endPoint y: 122, distance: 147.1
click at [762, 122] on div "Hydro Flask 21oz Flex Straw From $59.50 Custom Design Included The Hydro Flask …" at bounding box center [784, 441] width 1012 height 662
copy h1 "Hydro Flask 21oz Flex Straw"
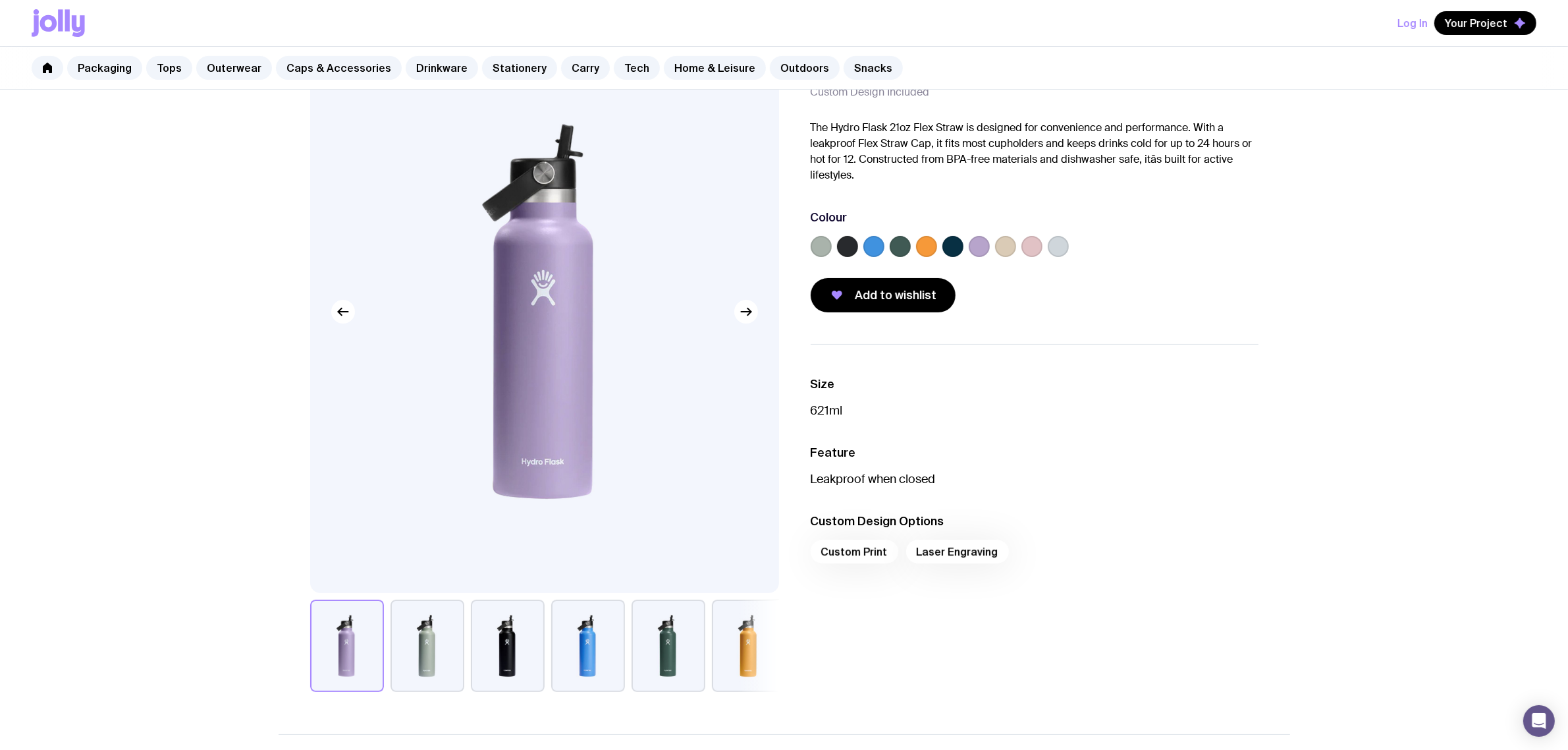
scroll to position [247, 0]
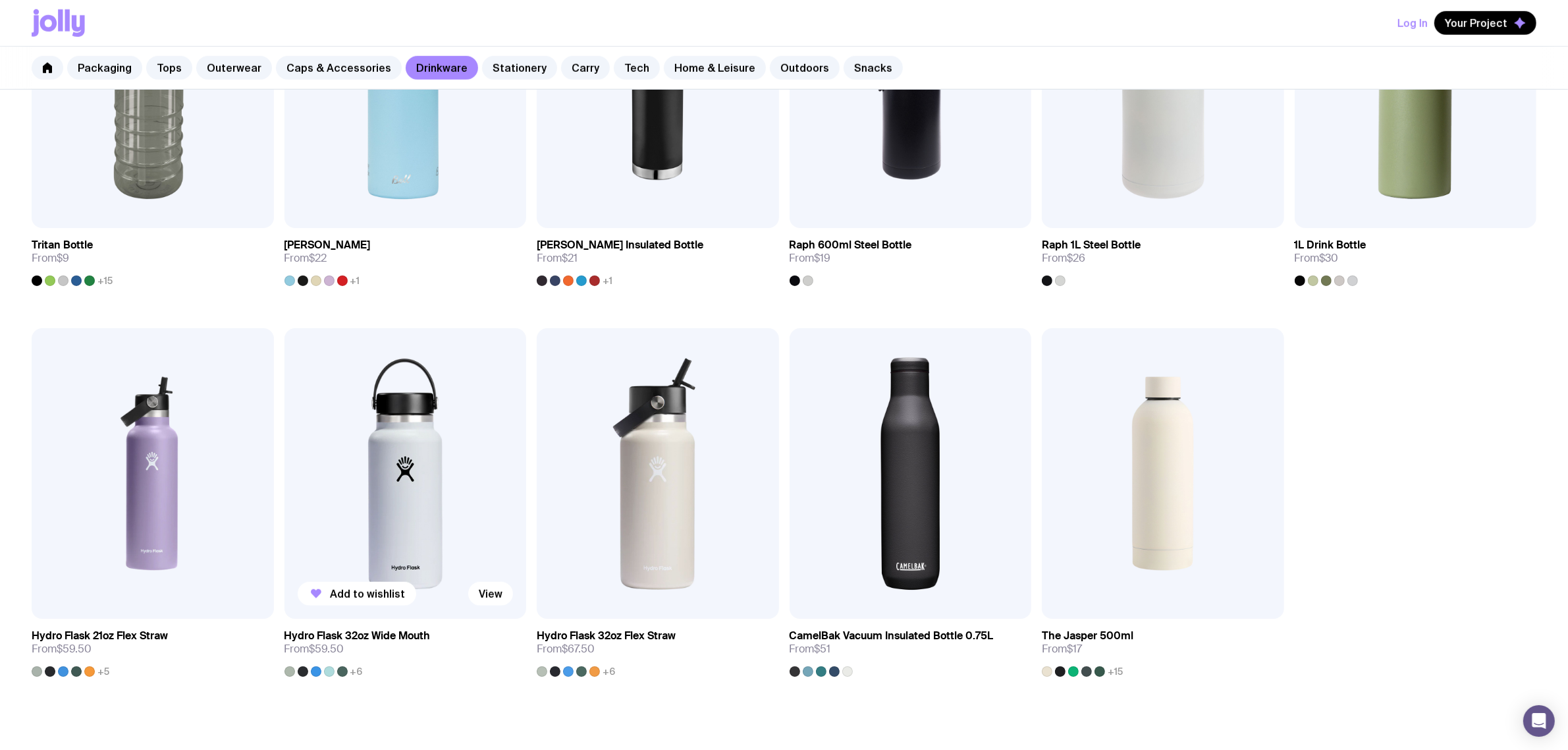
scroll to position [1173, 0]
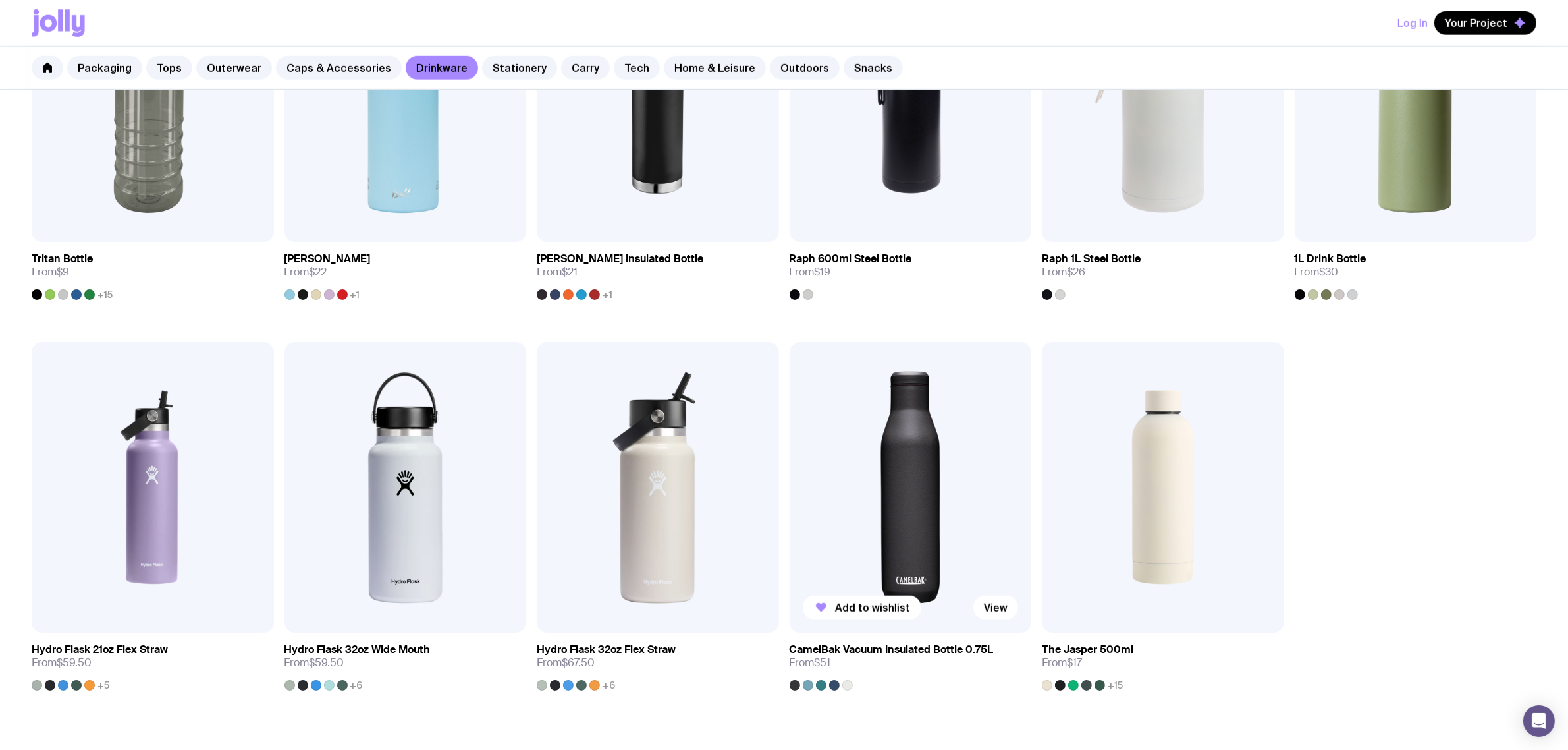
click at [879, 469] on img at bounding box center [911, 487] width 243 height 290
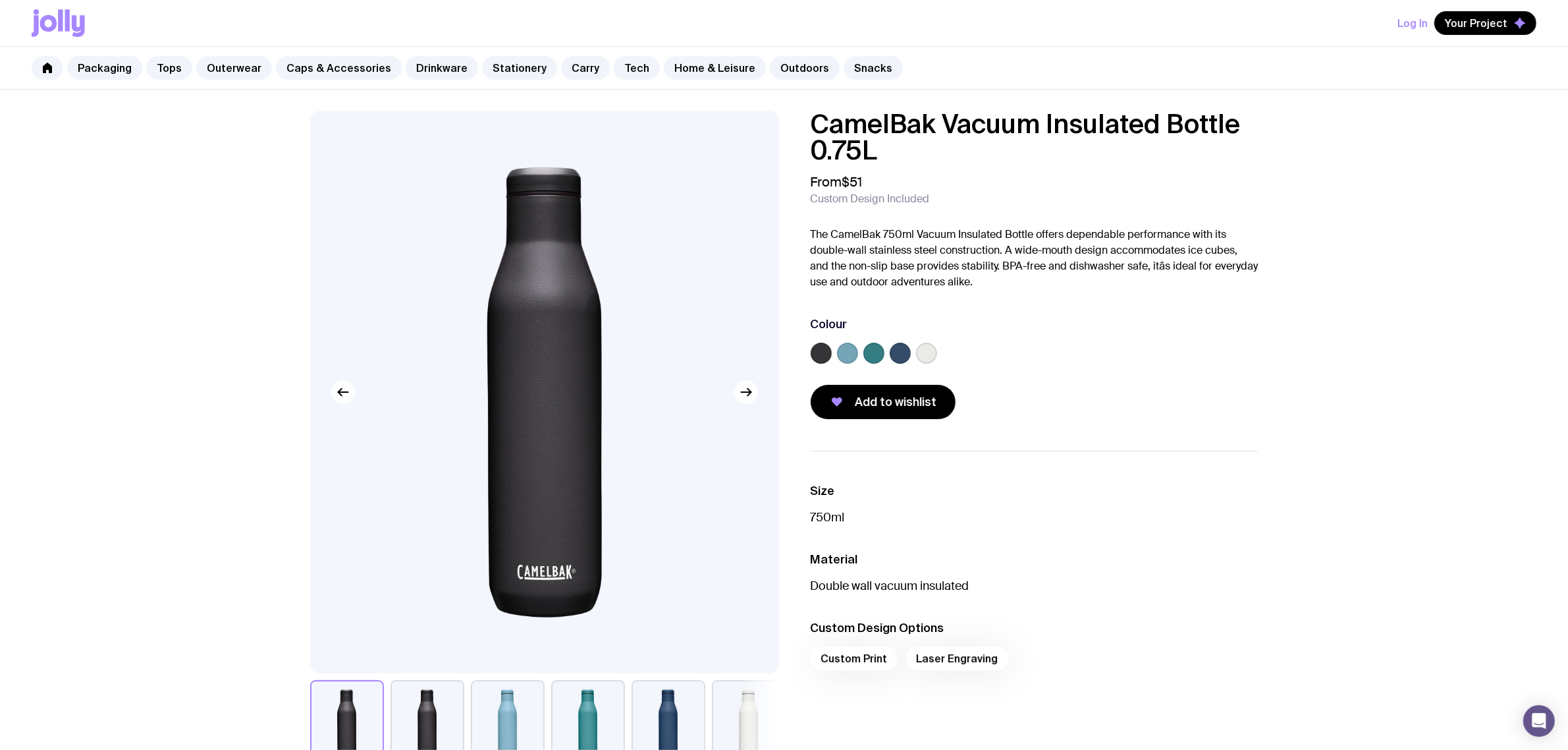
drag, startPoint x: 1013, startPoint y: 143, endPoint x: 758, endPoint y: 90, distance: 260.4
click at [758, 90] on div "Log In Your Project Packaging Tops Outerwear Caps & Accessories Drinkware Stati…" at bounding box center [784, 710] width 1568 height 1421
copy h1 "CamelBak Vacuum Insulated Bottle 0.75L"
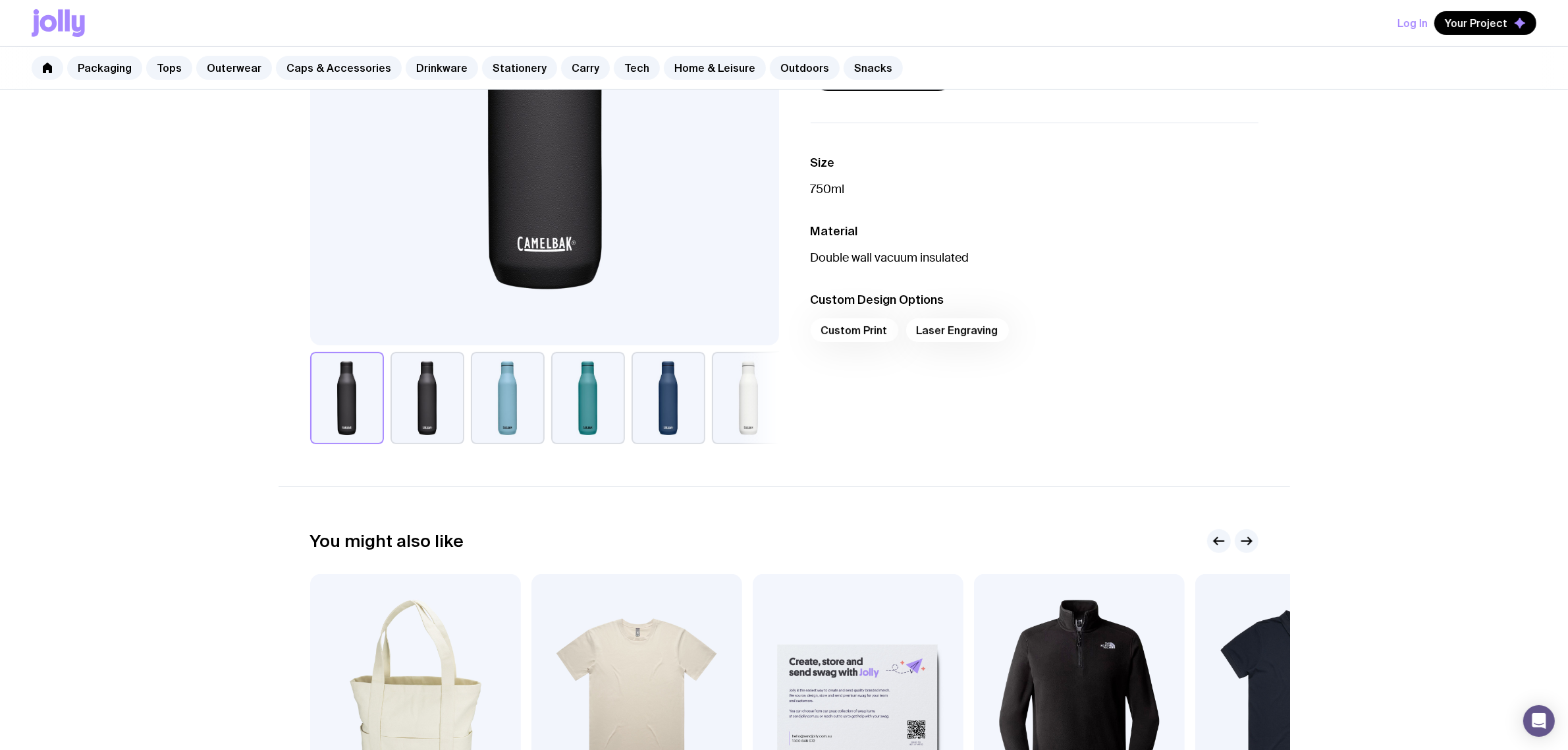
scroll to position [329, 0]
